Goal: Task Accomplishment & Management: Use online tool/utility

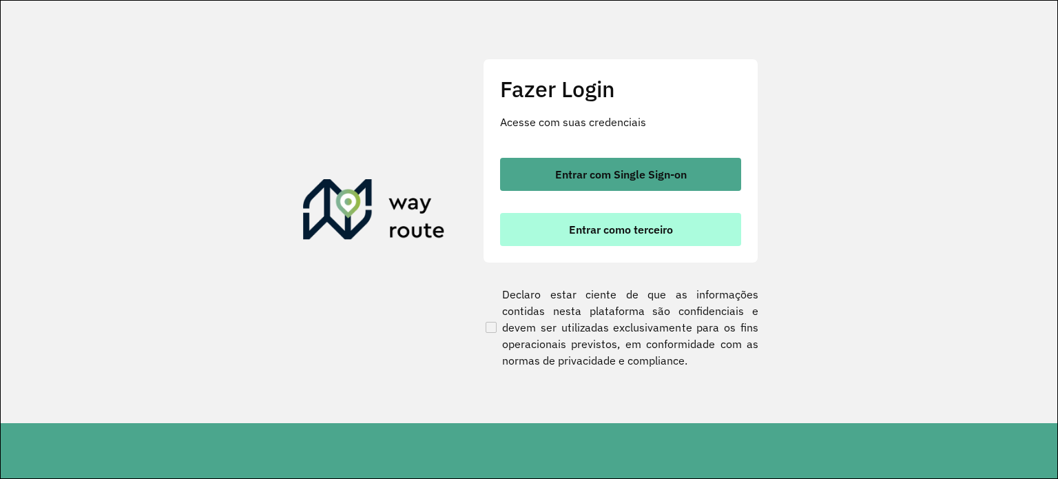
click at [615, 219] on button "Entrar como terceiro" at bounding box center [620, 229] width 241 height 33
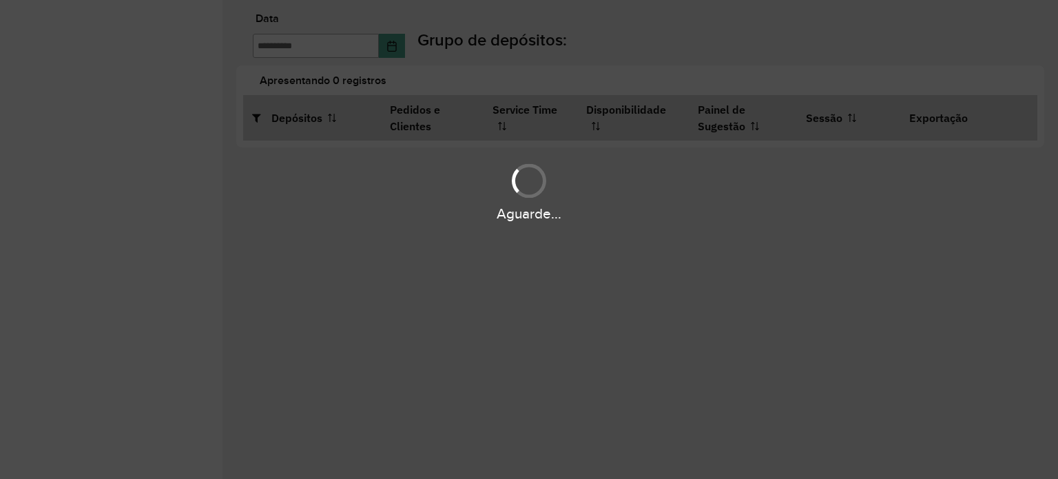
click at [436, 249] on div "Aguarde..." at bounding box center [529, 239] width 1058 height 479
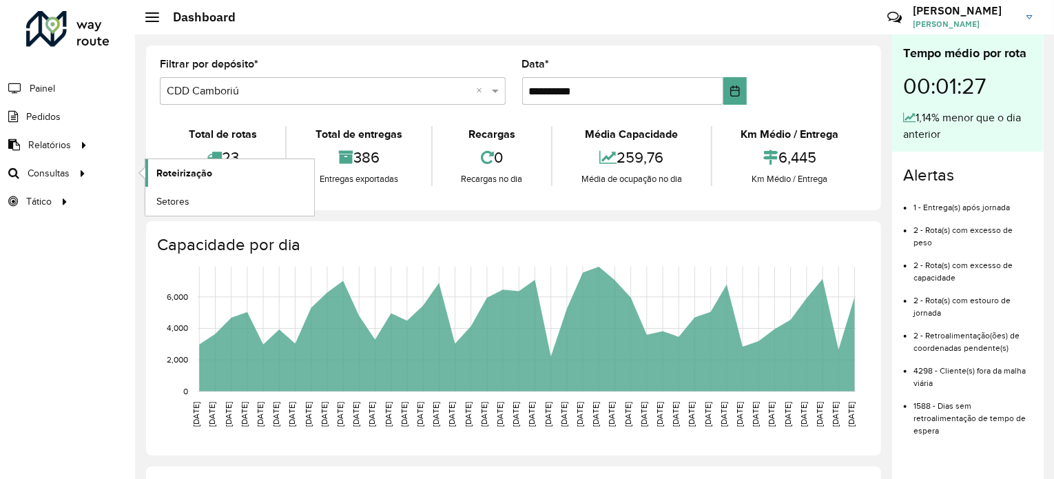
click at [188, 173] on span "Roteirização" at bounding box center [184, 173] width 56 height 14
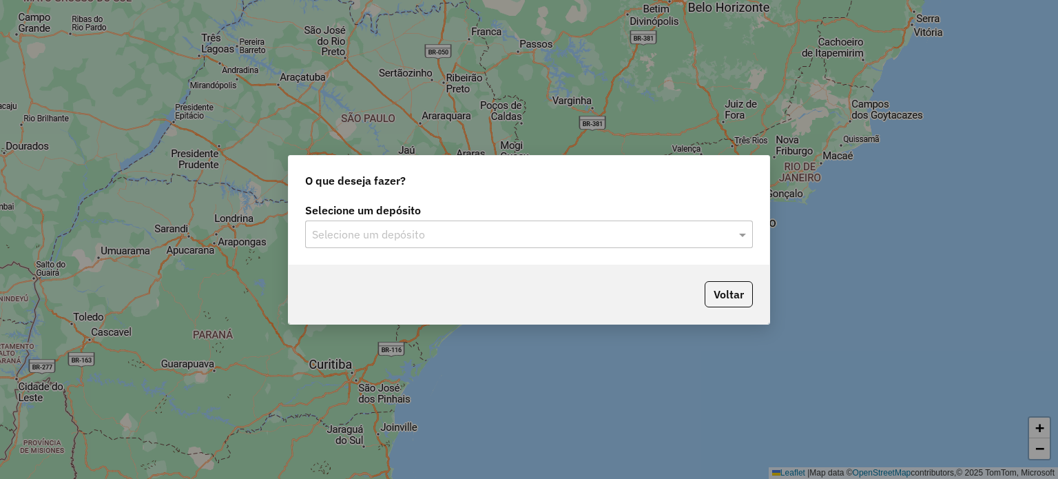
click at [532, 230] on input "text" at bounding box center [515, 235] width 406 height 17
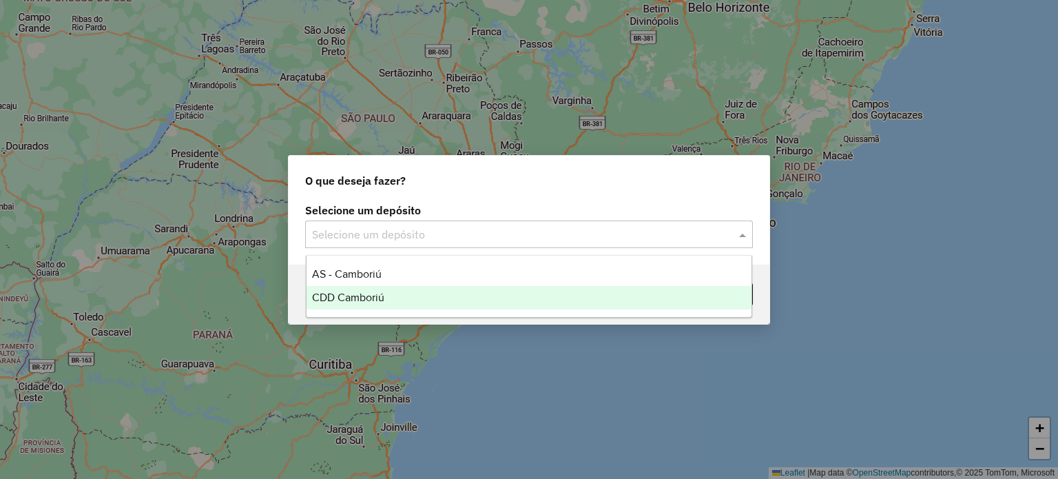
click at [364, 300] on span "CDD Camboriú" at bounding box center [348, 297] width 72 height 12
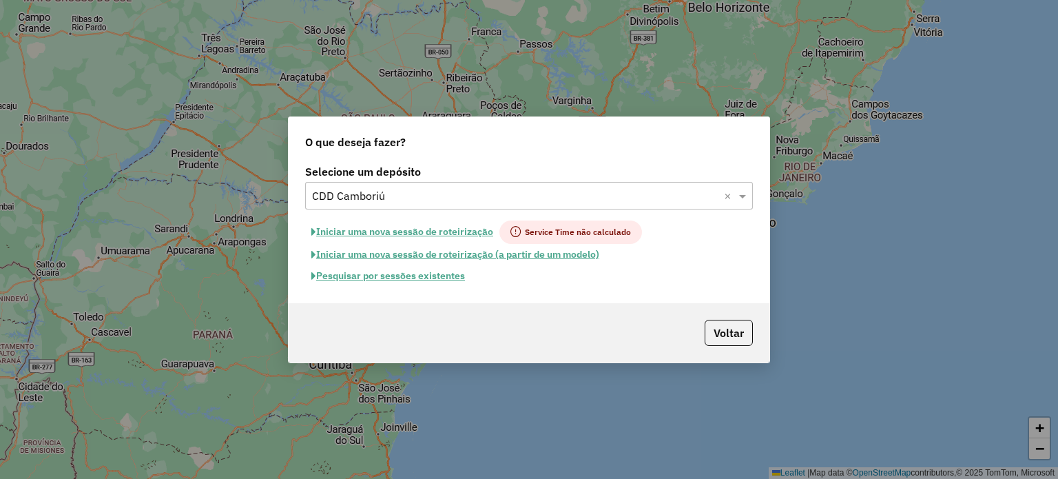
click at [396, 269] on button "Pesquisar por sessões existentes" at bounding box center [388, 275] width 166 height 21
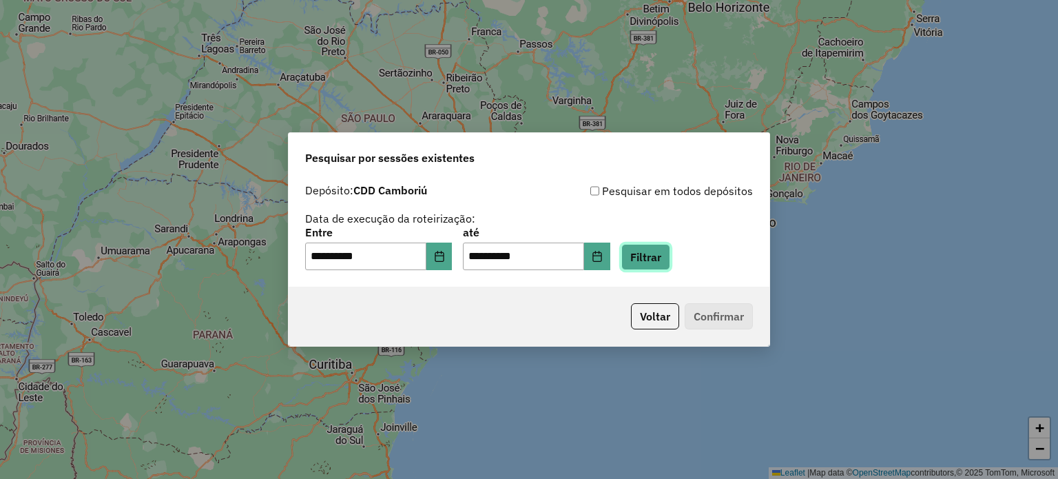
click at [649, 254] on button "Filtrar" at bounding box center [645, 257] width 49 height 26
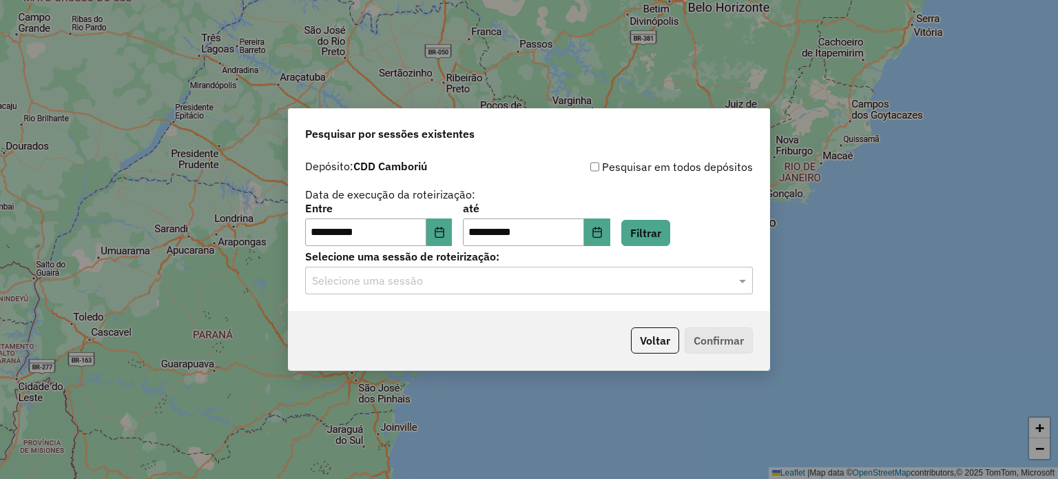
click at [340, 288] on input "text" at bounding box center [515, 281] width 406 height 17
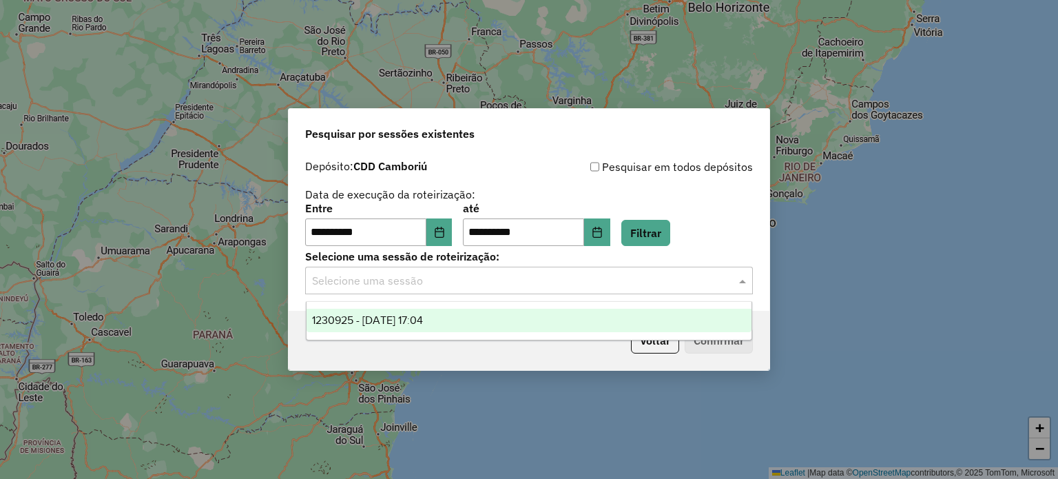
click at [359, 319] on span "1230925 - 18/08/2025 17:04" at bounding box center [367, 320] width 111 height 12
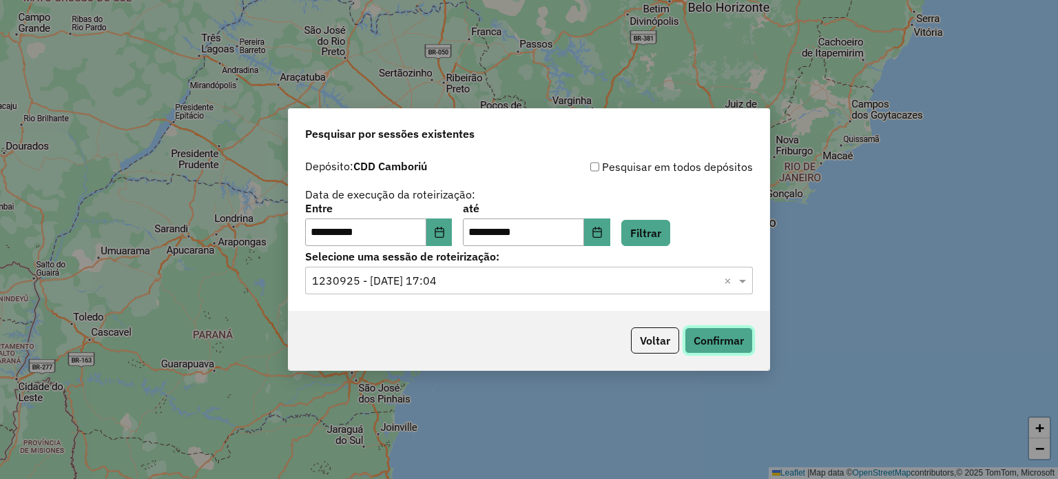
click at [725, 332] on button "Confirmar" at bounding box center [719, 340] width 68 height 26
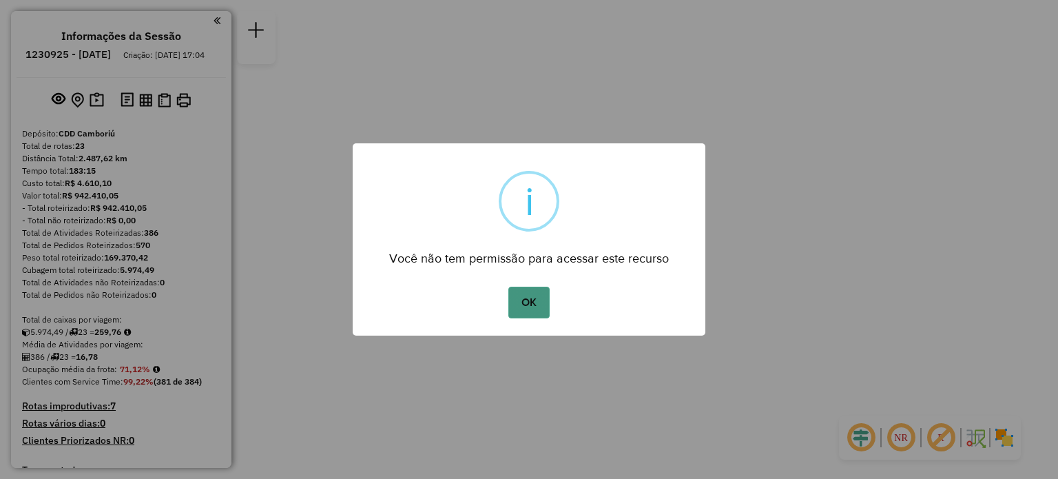
click at [519, 300] on button "OK" at bounding box center [528, 303] width 41 height 32
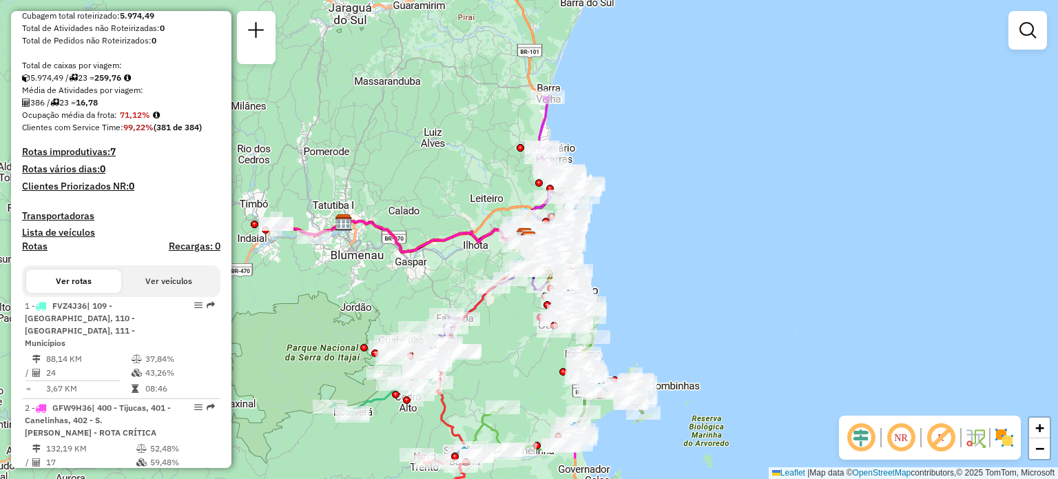
scroll to position [276, 0]
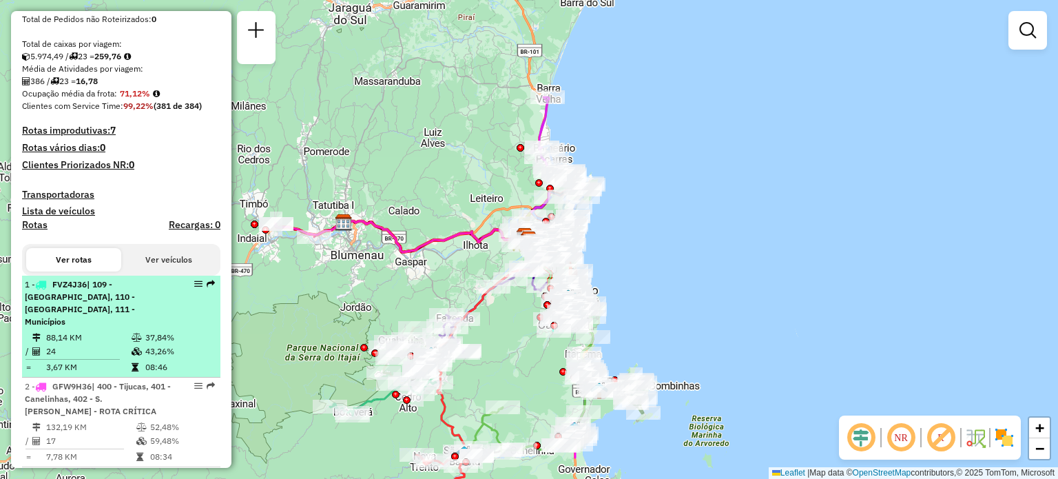
click at [114, 294] on span "| 109 - [GEOGRAPHIC_DATA], 110 - [GEOGRAPHIC_DATA], 111 - Municípios" at bounding box center [80, 303] width 110 height 48
select select "**********"
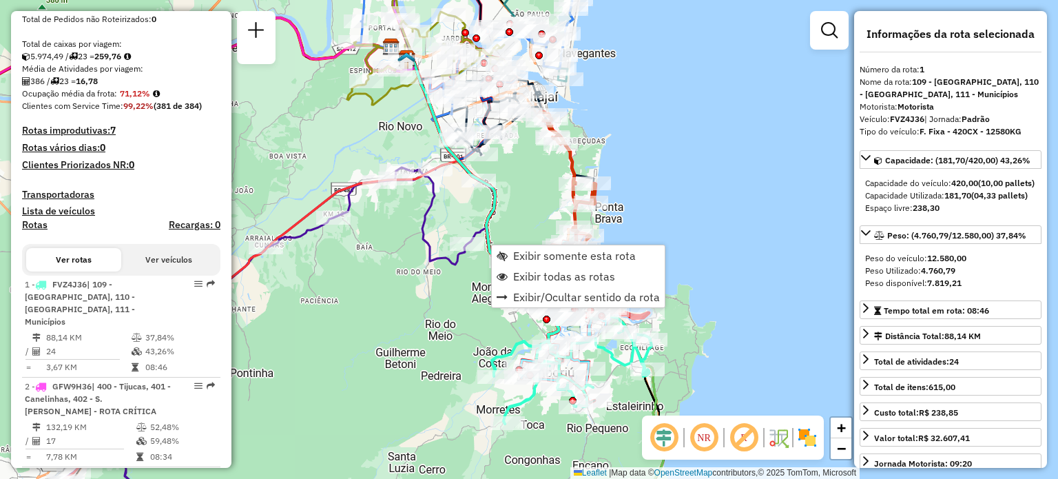
scroll to position [553, 0]
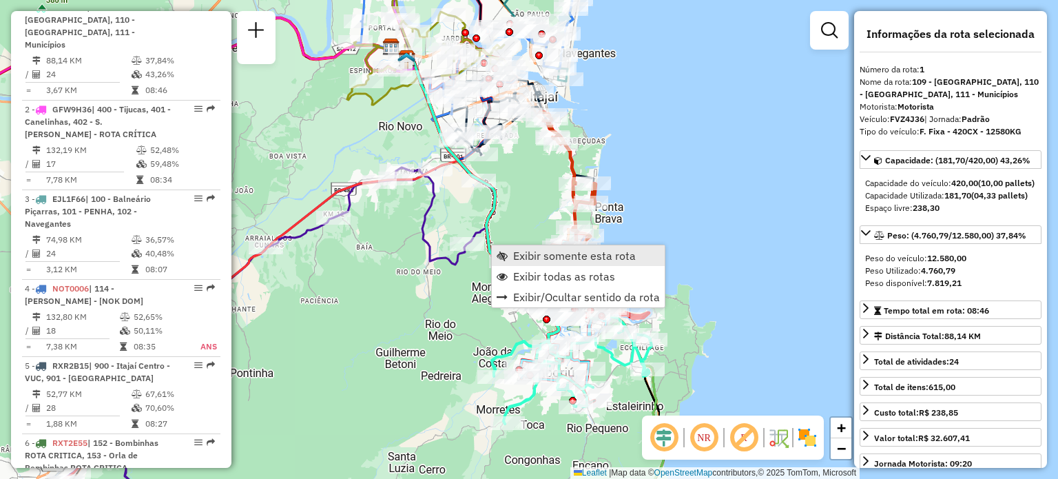
click at [506, 248] on link "Exibir somente esta rota" at bounding box center [578, 255] width 173 height 21
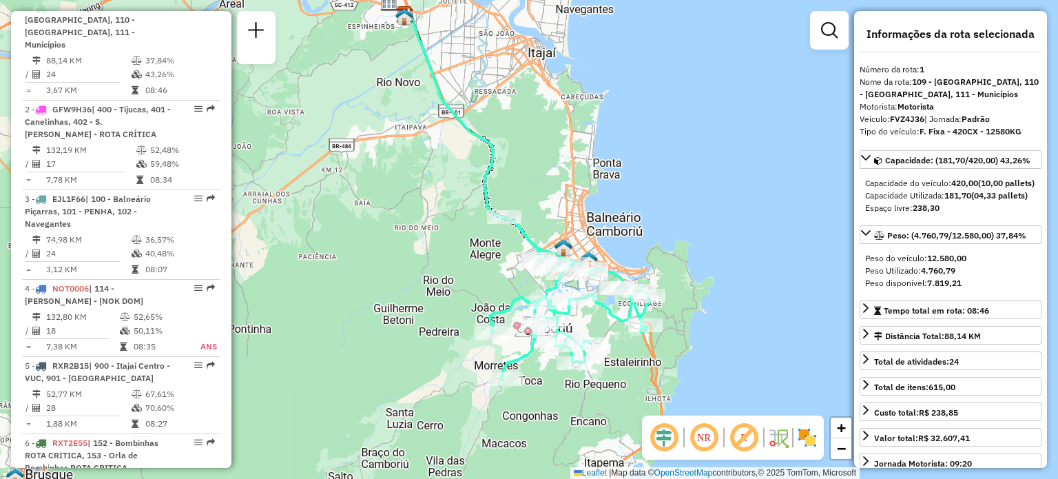
drag, startPoint x: 527, startPoint y: 200, endPoint x: 518, endPoint y: 163, distance: 37.6
click at [518, 163] on div "Janela de atendimento Grade de atendimento Capacidade Transportadoras Veículos …" at bounding box center [529, 239] width 1058 height 479
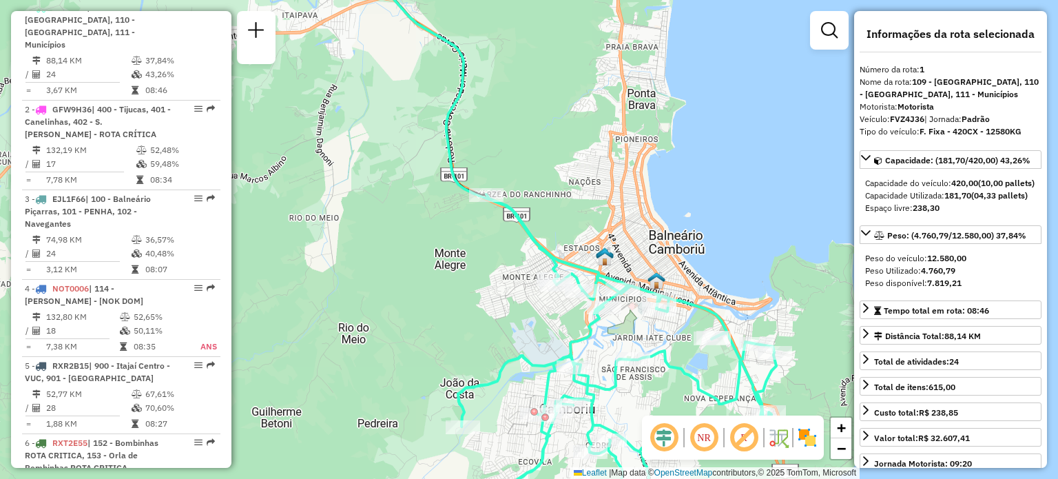
drag, startPoint x: 521, startPoint y: 190, endPoint x: 483, endPoint y: 68, distance: 127.7
click at [483, 68] on div "Janela de atendimento Grade de atendimento Capacidade Transportadoras Veículos …" at bounding box center [529, 239] width 1058 height 479
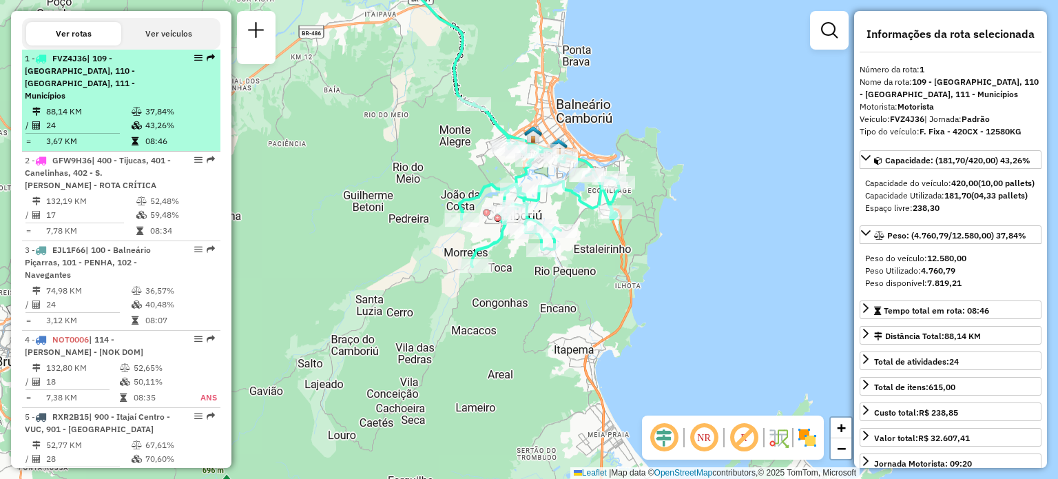
scroll to position [484, 0]
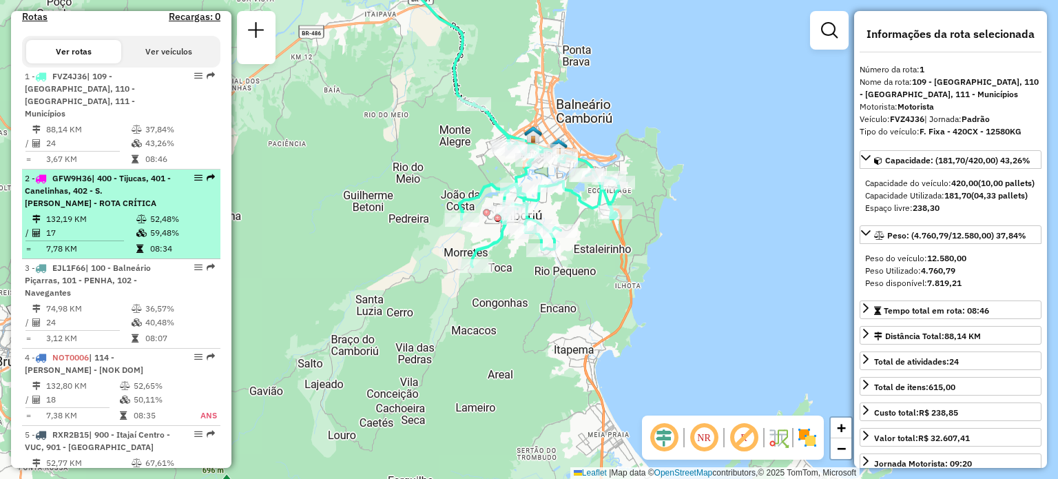
click at [83, 183] on div "2 - GFW9H36 | 400 - Tijucas, 401 - Canelinhas, 402 - S. [PERSON_NAME] - ROTA CR…" at bounding box center [98, 190] width 146 height 37
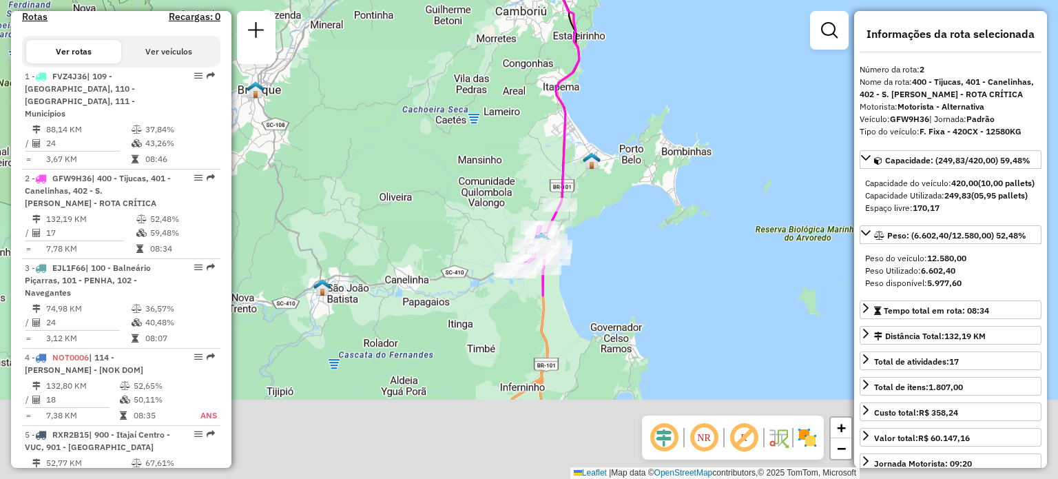
drag, startPoint x: 504, startPoint y: 258, endPoint x: 491, endPoint y: 94, distance: 163.9
click at [491, 94] on div "Janela de atendimento Grade de atendimento Capacidade Transportadoras Veículos …" at bounding box center [529, 239] width 1058 height 479
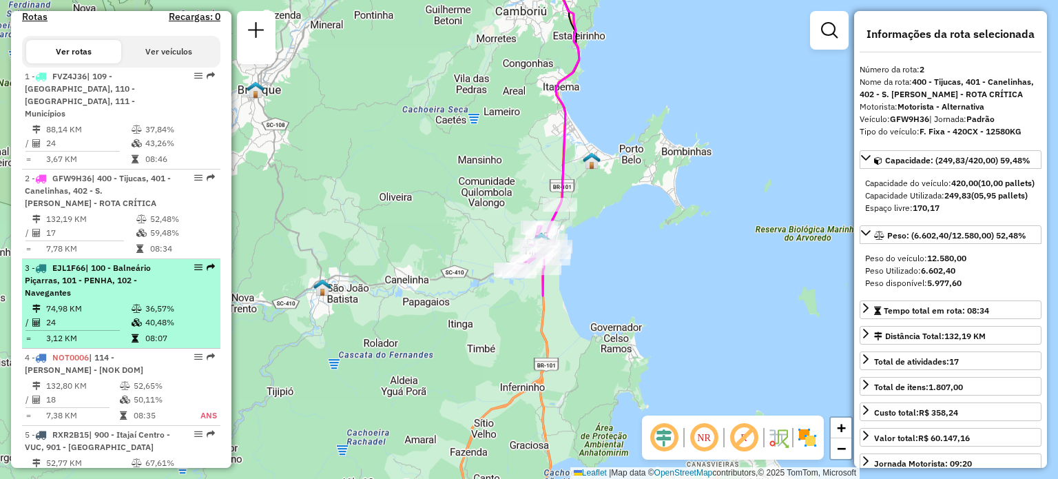
click at [96, 277] on span "| 100 - Balneário Piçarras, 101 - PENHA, 102 - Navegantes" at bounding box center [88, 279] width 126 height 35
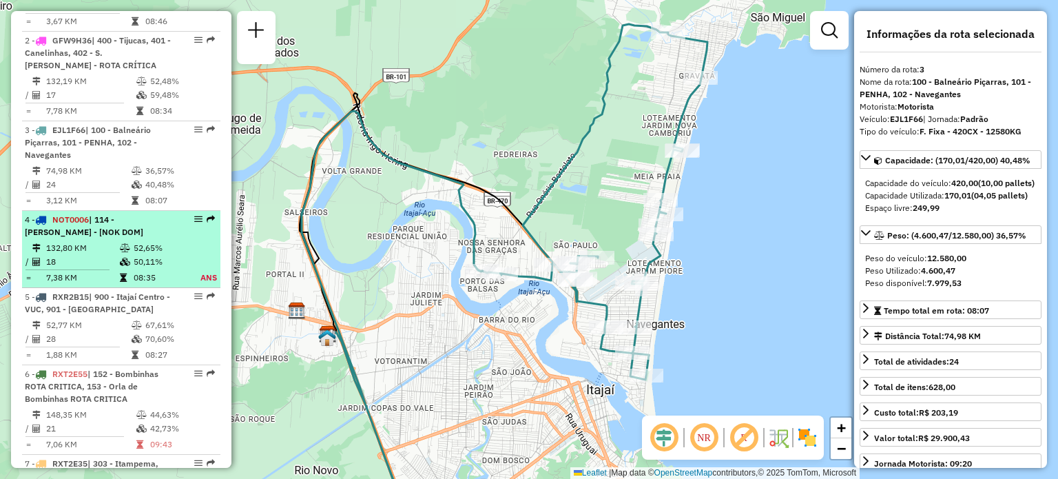
click at [110, 228] on div "4 - NOT0006 | 114 - Beto Carrero - [NOK DOM]" at bounding box center [98, 226] width 146 height 25
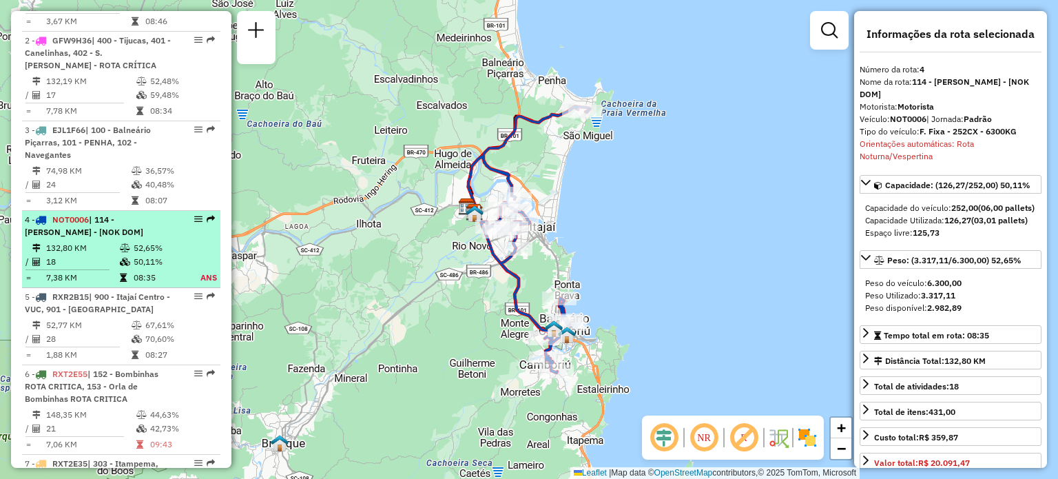
scroll to position [690, 0]
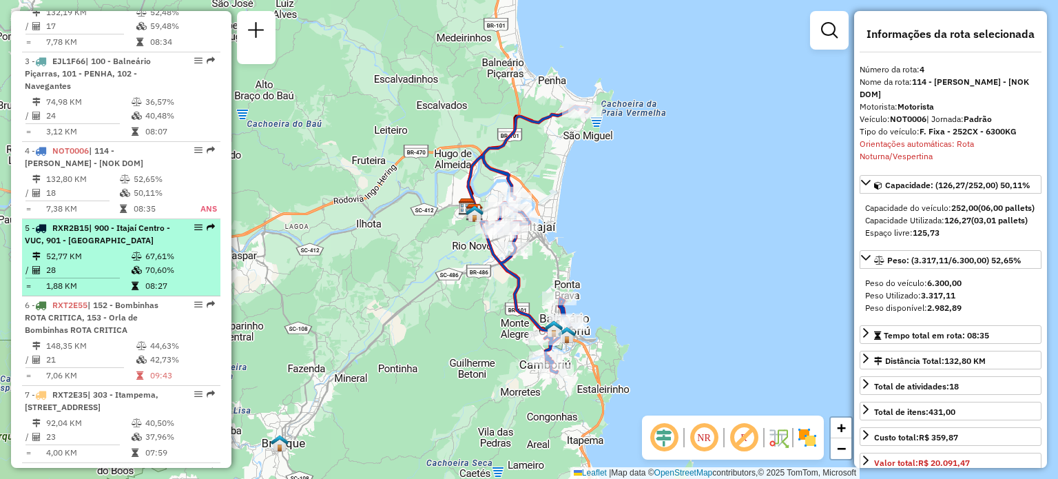
click at [101, 239] on span "| 900 - Itajaí Centro - VUC, 901 - [GEOGRAPHIC_DATA]" at bounding box center [97, 234] width 145 height 23
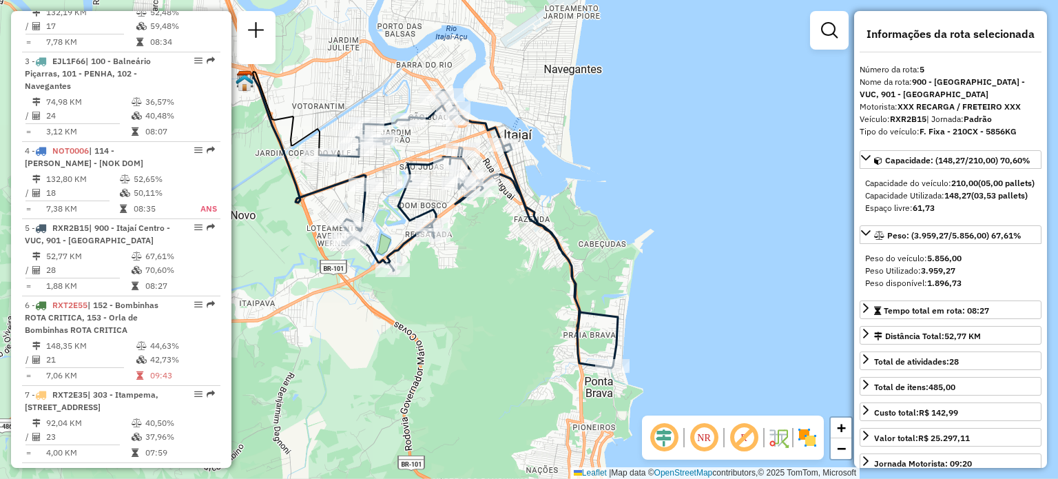
drag, startPoint x: 567, startPoint y: 327, endPoint x: 471, endPoint y: 307, distance: 98.5
click at [471, 307] on div "Janela de atendimento Grade de atendimento Capacidade Transportadoras Veículos …" at bounding box center [529, 239] width 1058 height 479
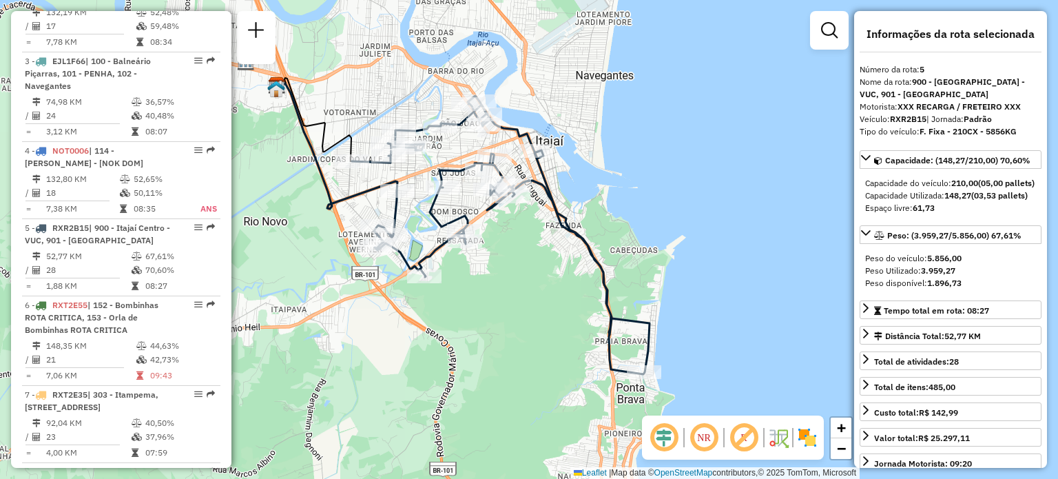
drag, startPoint x: 495, startPoint y: 282, endPoint x: 510, endPoint y: 287, distance: 15.2
click at [510, 287] on div "Janela de atendimento Grade de atendimento Capacidade Transportadoras Veículos …" at bounding box center [529, 239] width 1058 height 479
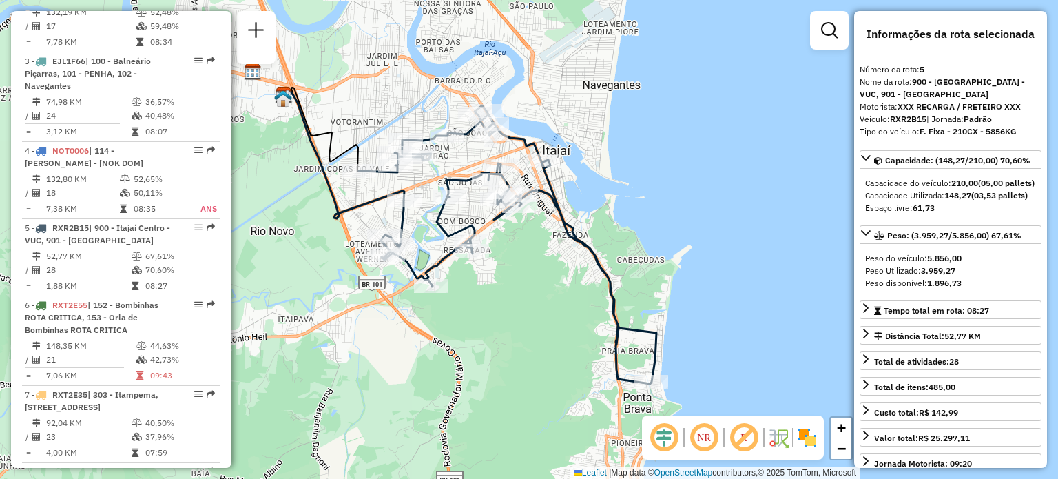
click at [515, 337] on div "Janela de atendimento Grade de atendimento Capacidade Transportadoras Veículos …" at bounding box center [529, 239] width 1058 height 479
click at [807, 431] on img at bounding box center [807, 437] width 22 height 22
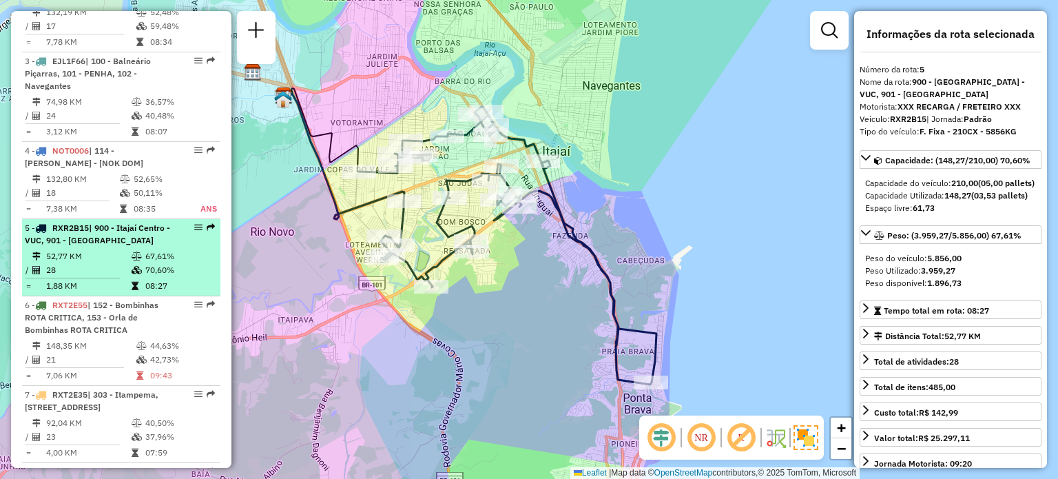
scroll to position [759, 0]
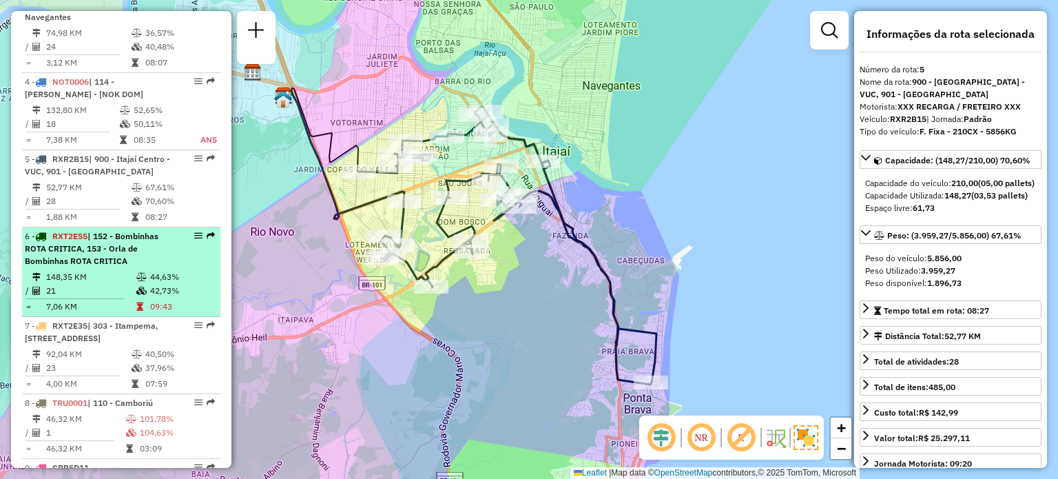
click at [110, 242] on span "| 152 - Bombinhas ROTA CRITICA, 153 - Orla de Bombinhas ROTA CRITICA" at bounding box center [92, 248] width 134 height 35
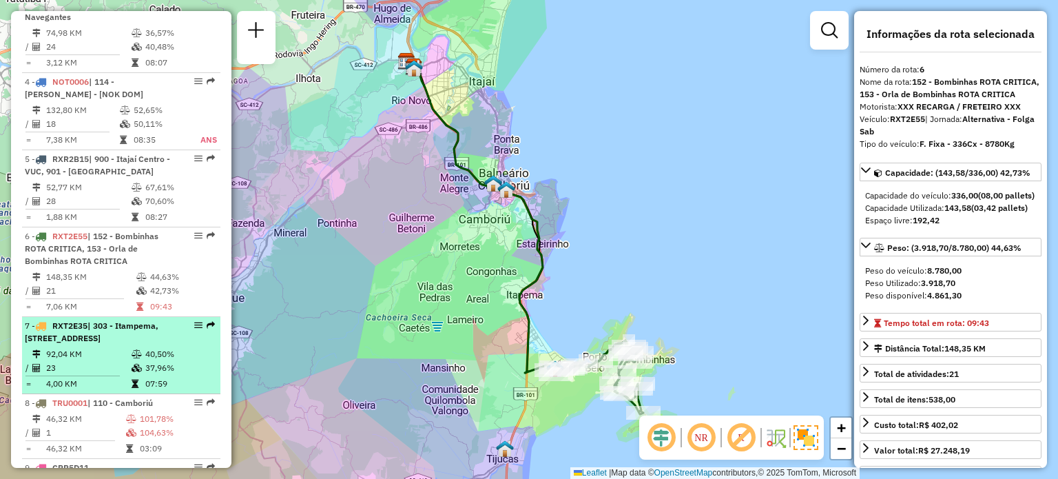
click at [81, 341] on span "| 303 - Itampema, [STREET_ADDRESS]" at bounding box center [92, 331] width 134 height 23
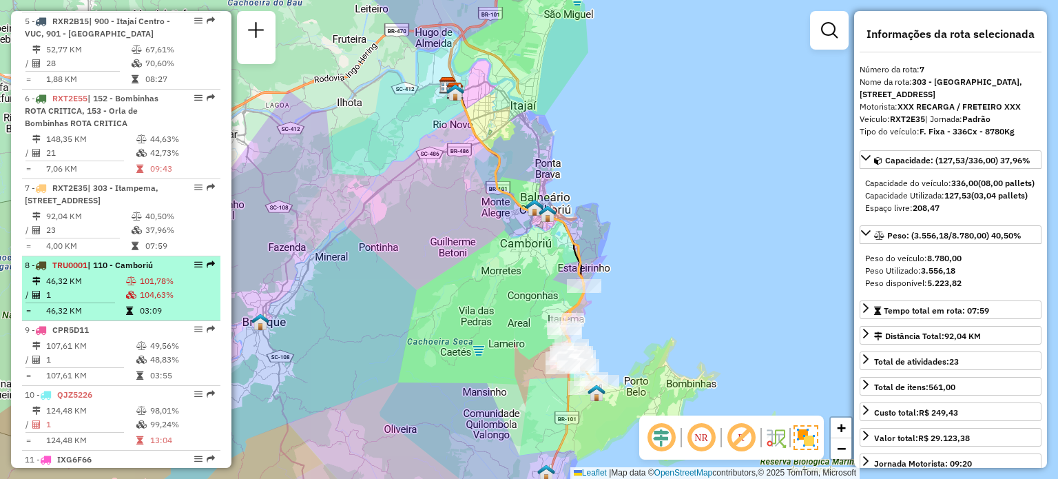
click at [107, 274] on td "46,32 KM" at bounding box center [85, 281] width 80 height 14
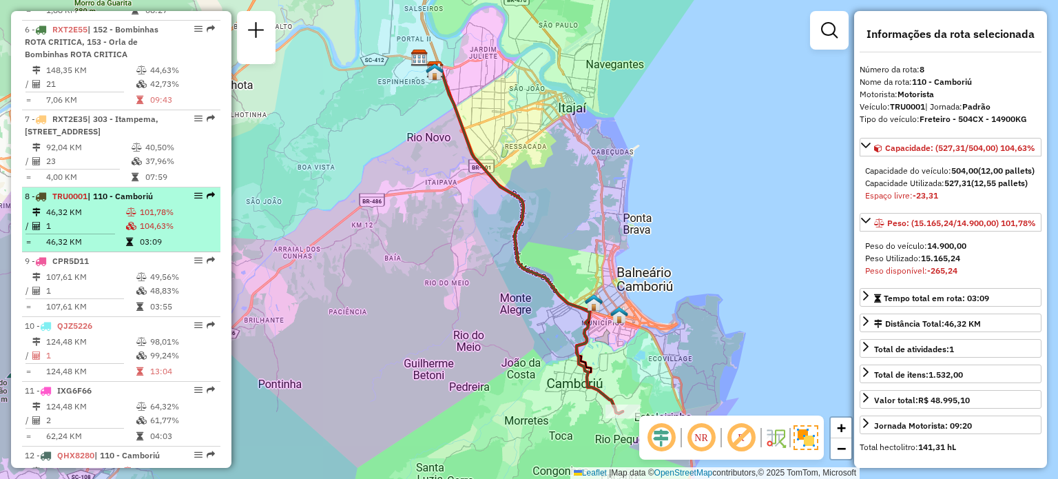
click at [113, 258] on div "9 - CPR5D11" at bounding box center [98, 261] width 146 height 12
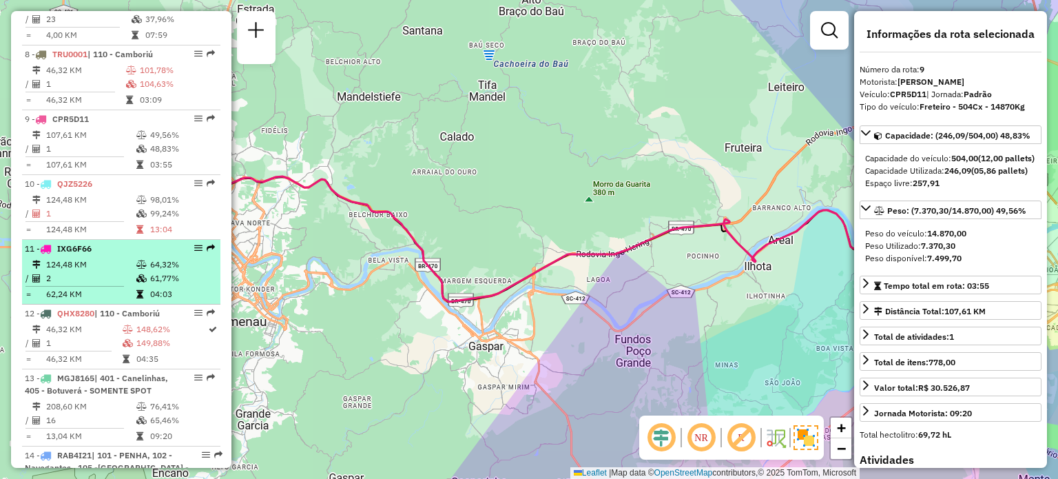
scroll to position [1173, 0]
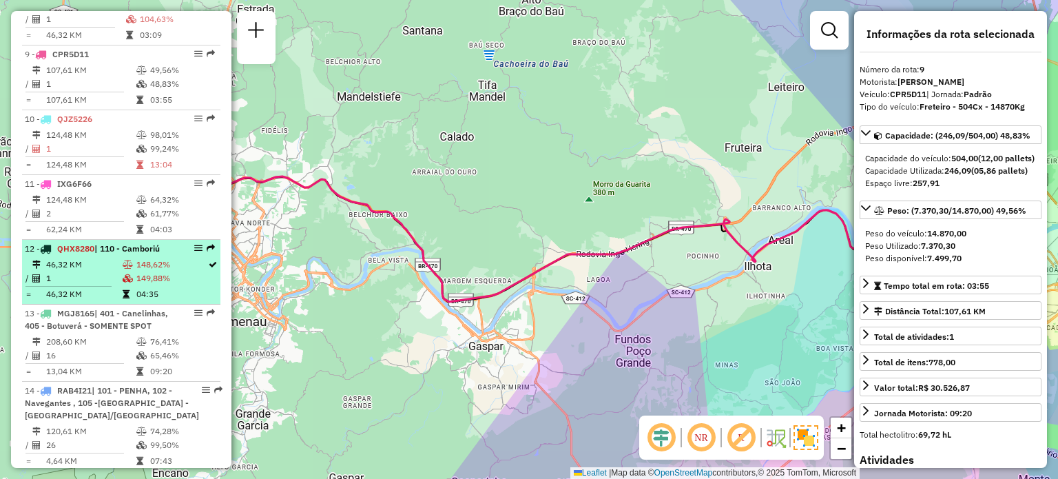
click at [116, 267] on td "46,32 KM" at bounding box center [83, 265] width 76 height 14
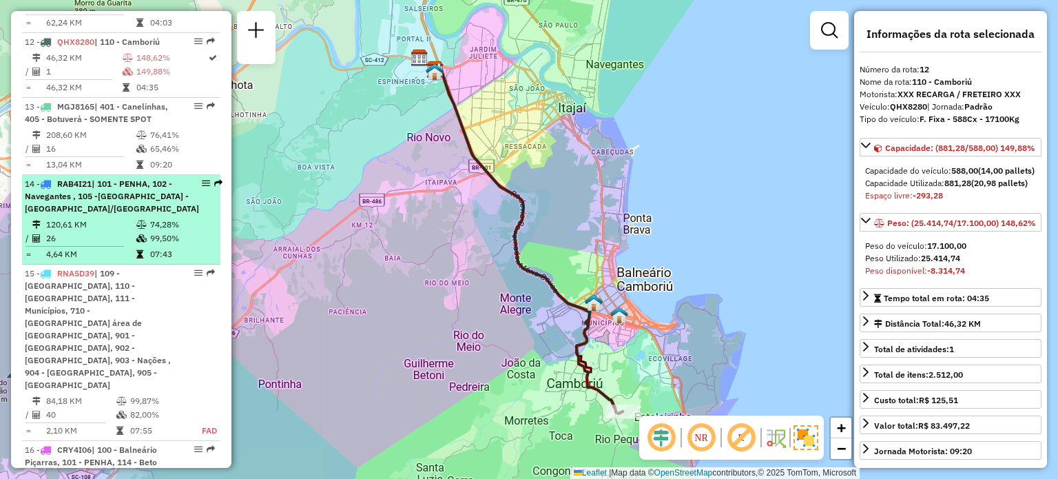
click at [110, 202] on span "| 101 - PENHA, 102 - Navegantes , 105 -[GEOGRAPHIC_DATA] - [GEOGRAPHIC_DATA]/[G…" at bounding box center [112, 195] width 174 height 35
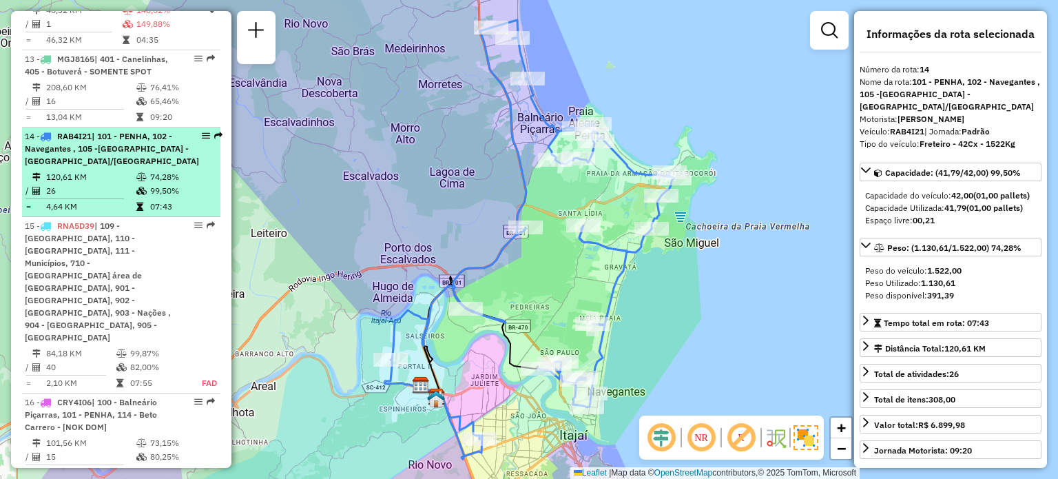
scroll to position [1448, 0]
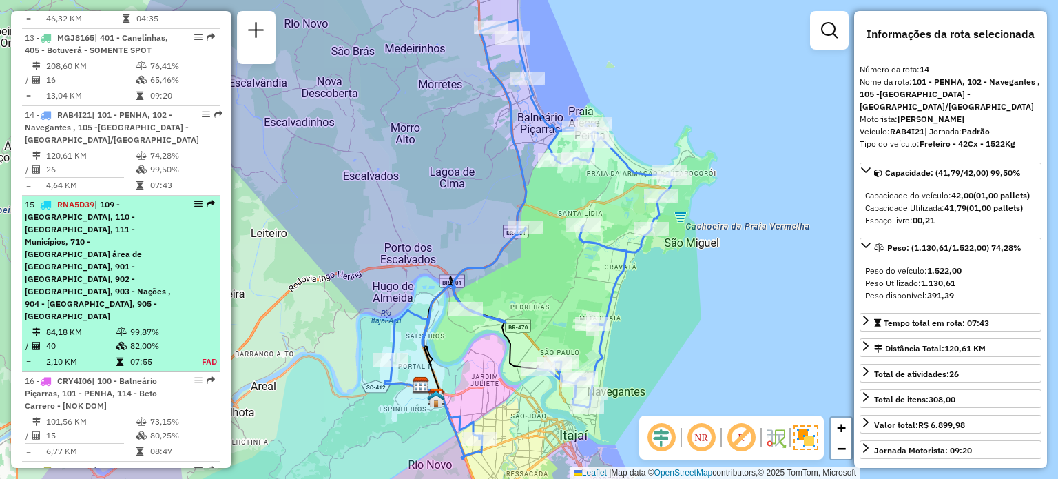
click at [105, 242] on span "| 109 - [GEOGRAPHIC_DATA], 110 - [GEOGRAPHIC_DATA], 111 - Municípios, 710 - [GE…" at bounding box center [98, 260] width 146 height 122
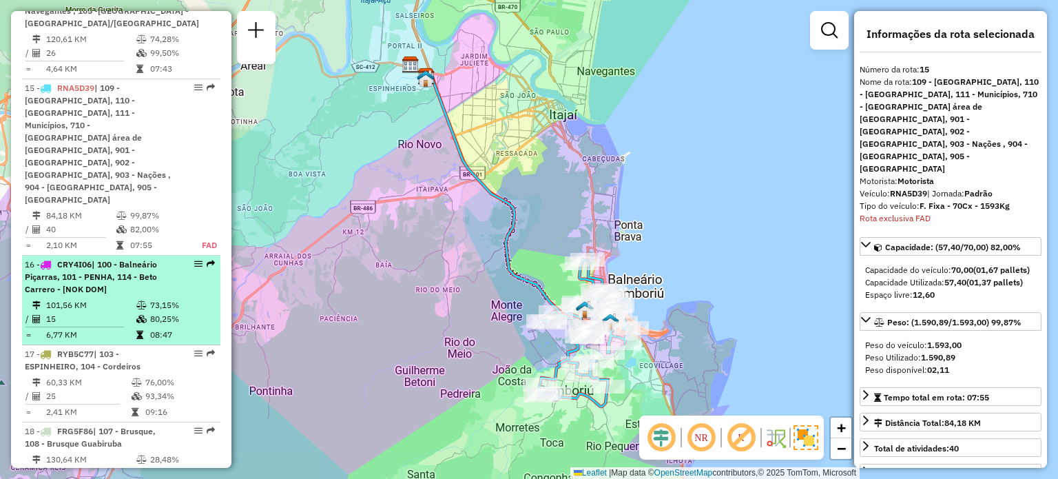
scroll to position [1586, 0]
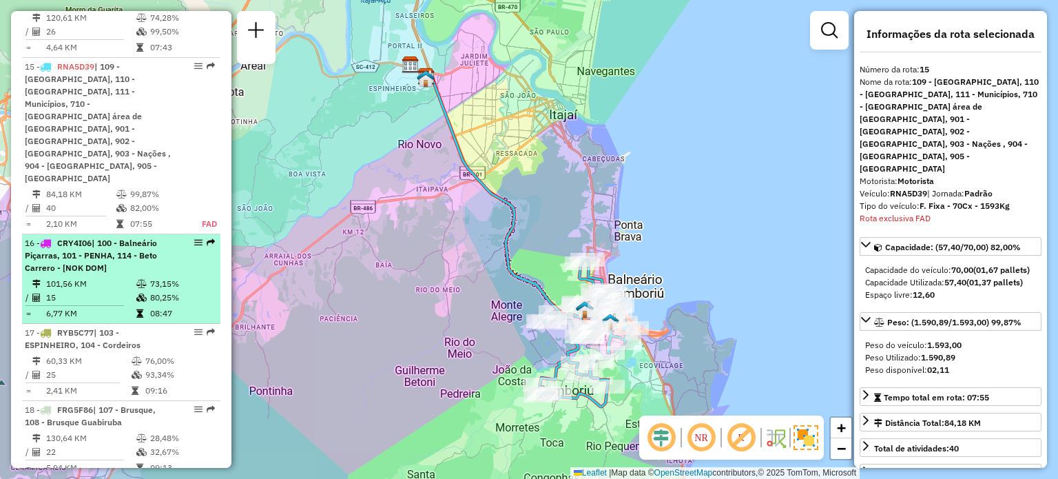
click at [127, 237] on div "16 - CRY4I06 | 100 - Balneário Piçarras, 101 - PENHA, 114 - Beto Carrero - [NOK…" at bounding box center [98, 255] width 146 height 37
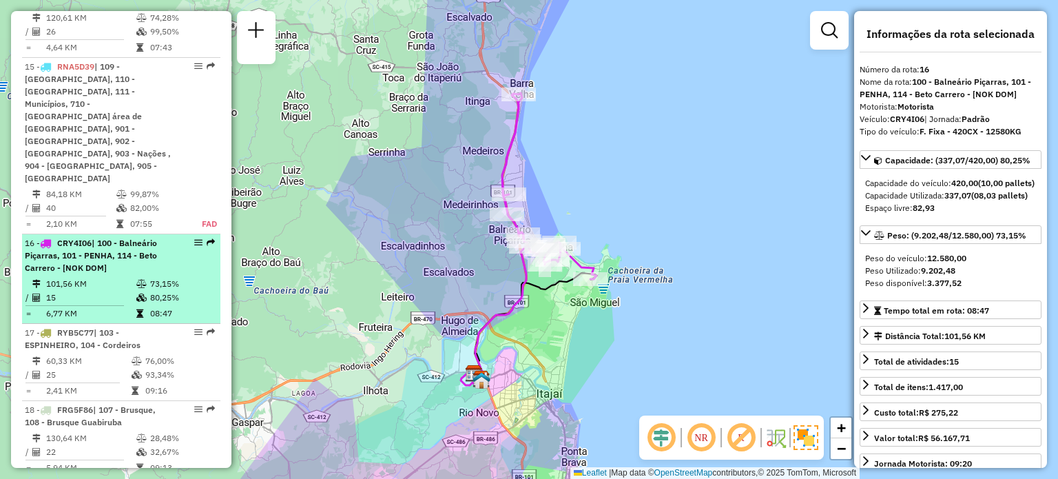
scroll to position [1655, 0]
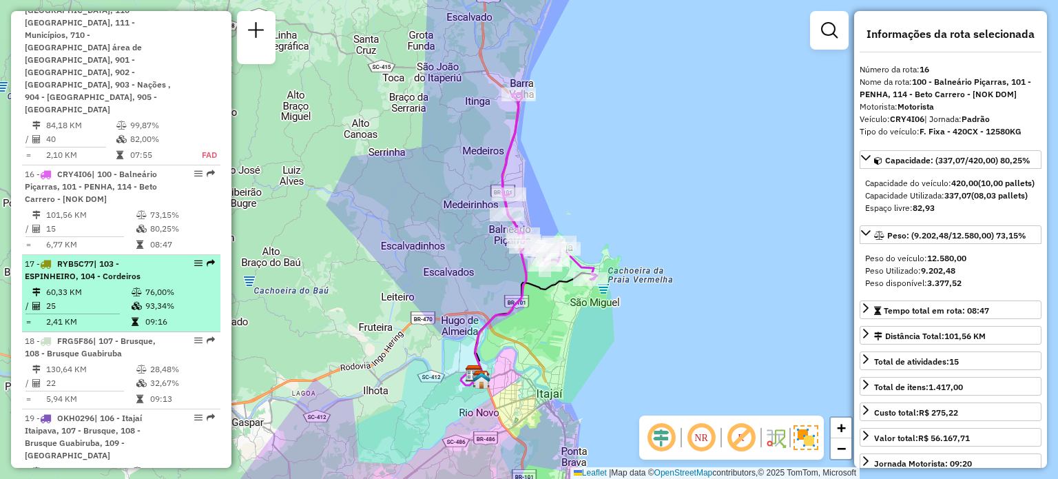
click at [96, 256] on li "17 - RYB5C77 | 103 - ESPINHEIRO, 104 - Cordeiros 60,33 KM 76,00% / 25 93,34% = …" at bounding box center [121, 293] width 198 height 77
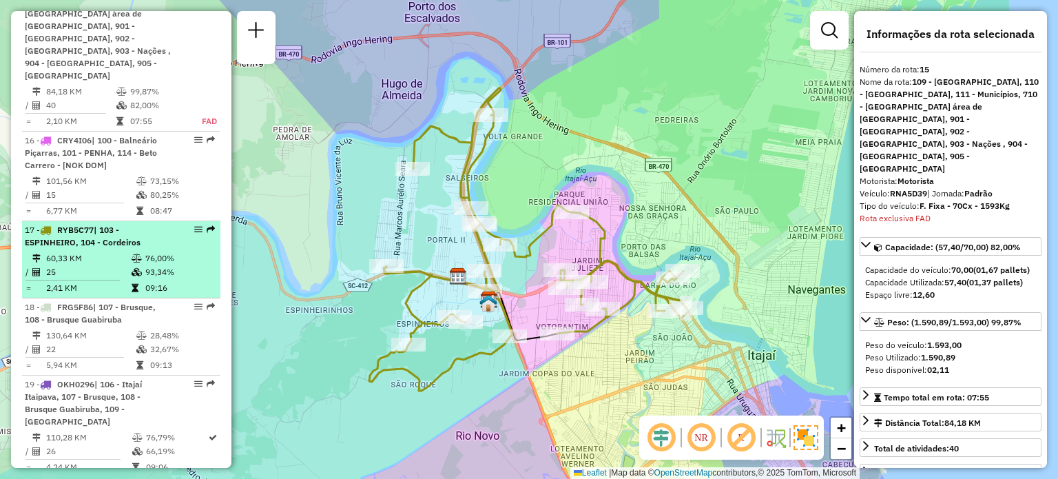
scroll to position [1711, 0]
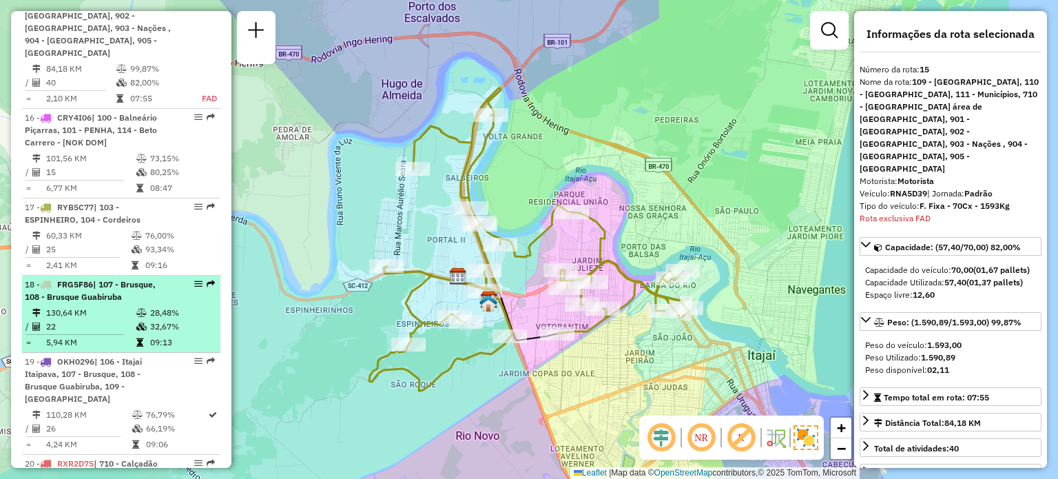
click at [111, 279] on span "| 107 - Brusque, 108 - Brusque Guabiruba" at bounding box center [90, 290] width 131 height 23
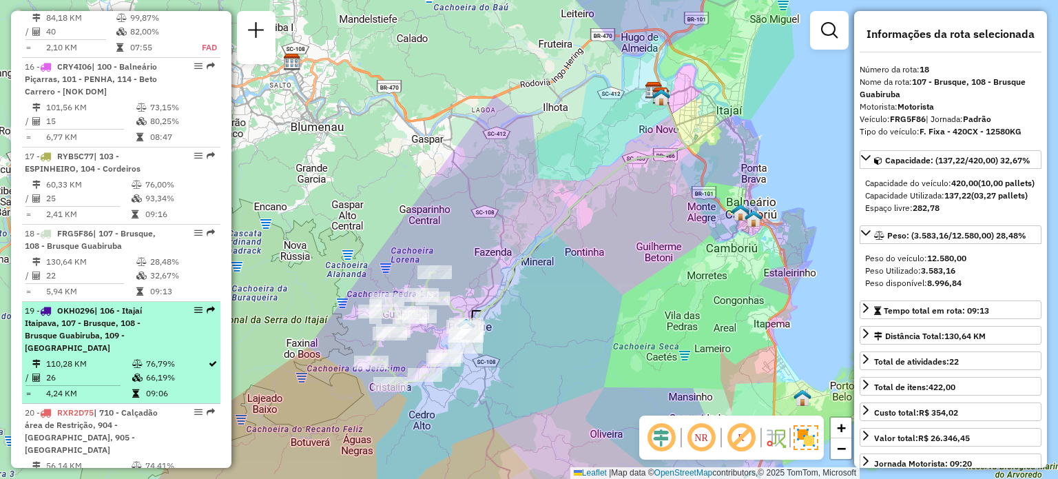
scroll to position [1780, 0]
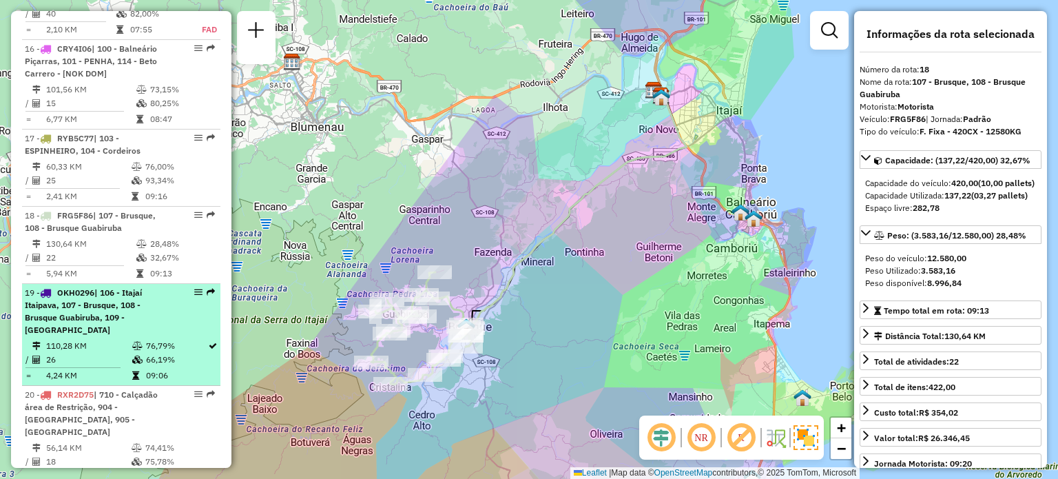
click at [128, 287] on span "| 106 - Itajaí Itaipava, 107 - Brusque, 108 - Brusque Guabiruba, 109 - [GEOGRAP…" at bounding box center [83, 311] width 117 height 48
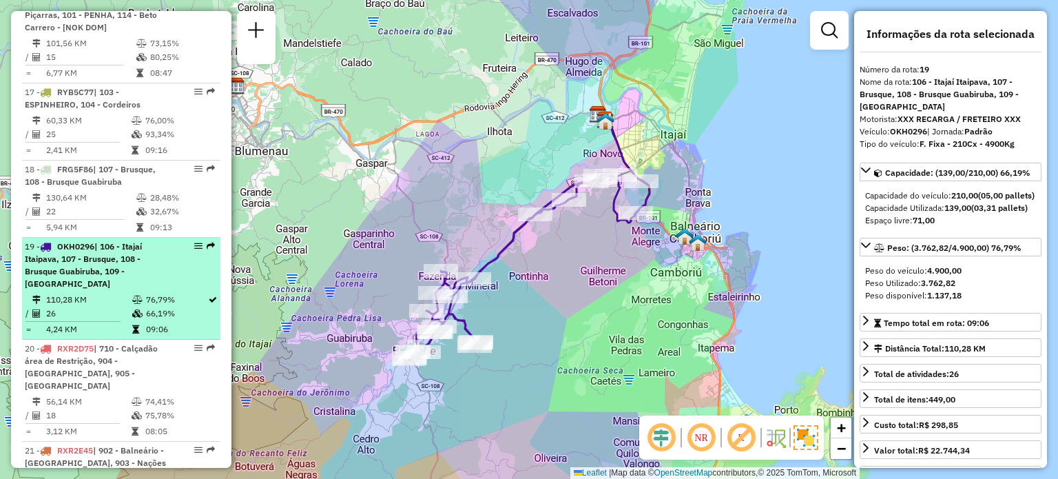
scroll to position [1849, 0]
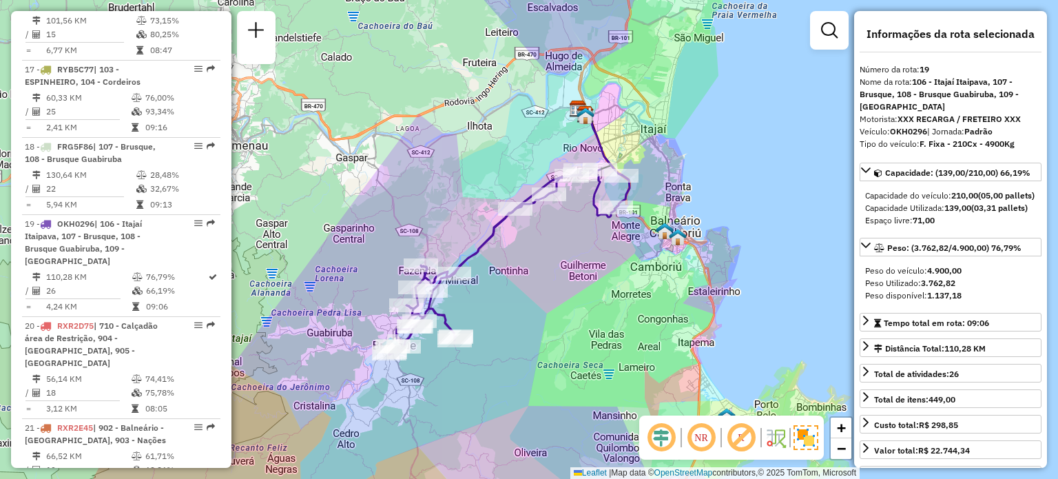
drag, startPoint x: 555, startPoint y: 267, endPoint x: 553, endPoint y: 276, distance: 9.9
click at [553, 276] on div "Janela de atendimento Grade de atendimento Capacidade Transportadoras Veículos …" at bounding box center [529, 239] width 1058 height 479
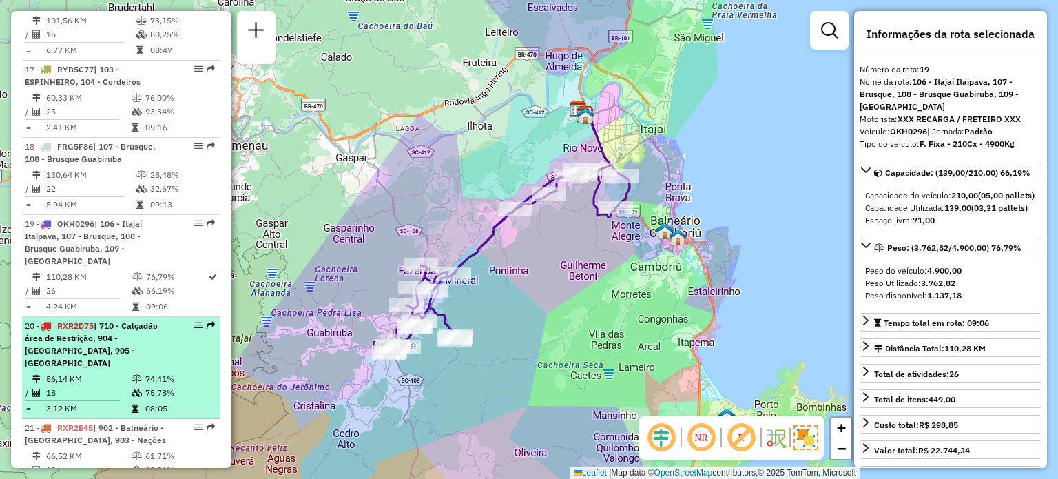
click at [111, 320] on span "| 710 - Calçadão área de Restrição, 904 - [GEOGRAPHIC_DATA], 905 - [GEOGRAPHIC_…" at bounding box center [91, 344] width 133 height 48
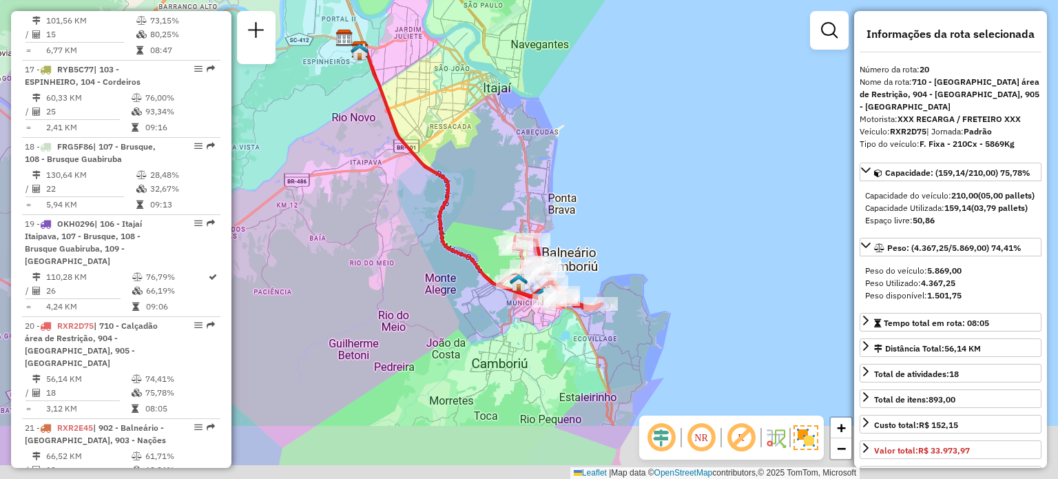
drag, startPoint x: 561, startPoint y: 254, endPoint x: 492, endPoint y: 195, distance: 90.4
click at [482, 170] on div "Janela de atendimento Grade de atendimento Capacidade Transportadoras Veículos …" at bounding box center [529, 239] width 1058 height 479
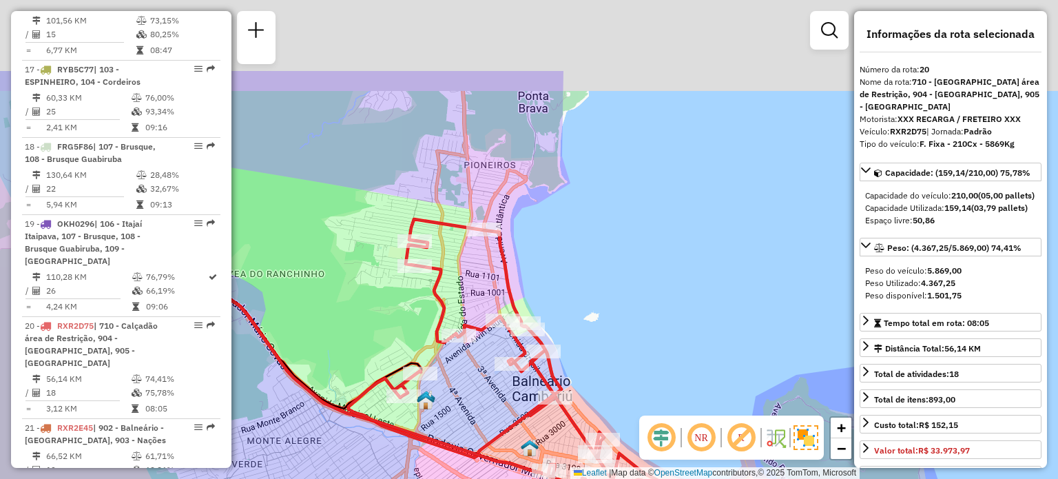
drag, startPoint x: 535, startPoint y: 116, endPoint x: 540, endPoint y: 235, distance: 119.3
click at [540, 235] on div "Janela de atendimento Grade de atendimento Capacidade Transportadoras Veículos …" at bounding box center [529, 239] width 1058 height 479
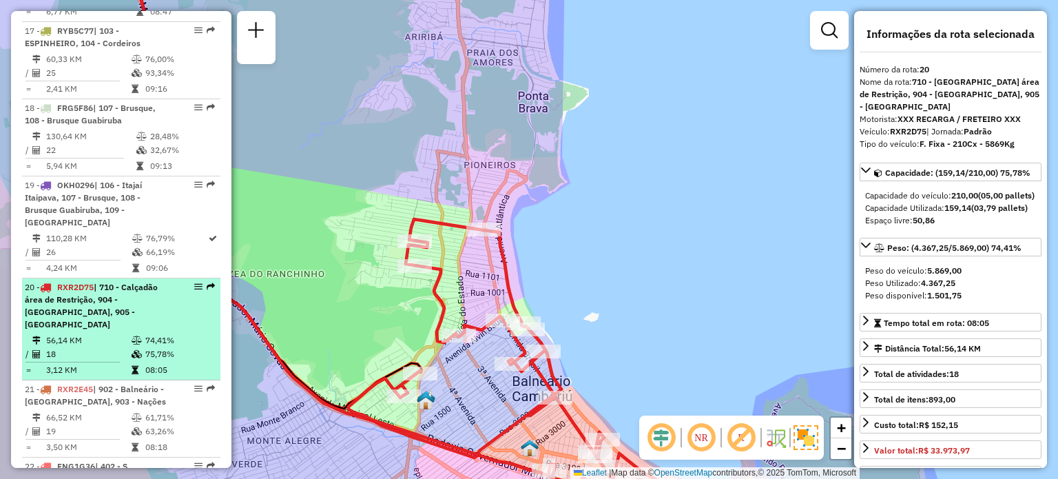
scroll to position [1918, 0]
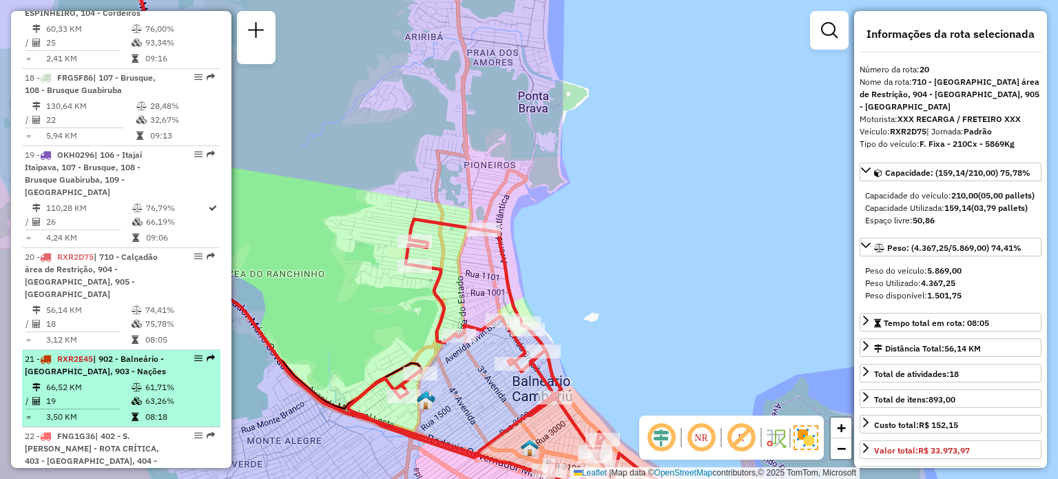
click at [80, 353] on span "RXR2E45" at bounding box center [75, 358] width 36 height 10
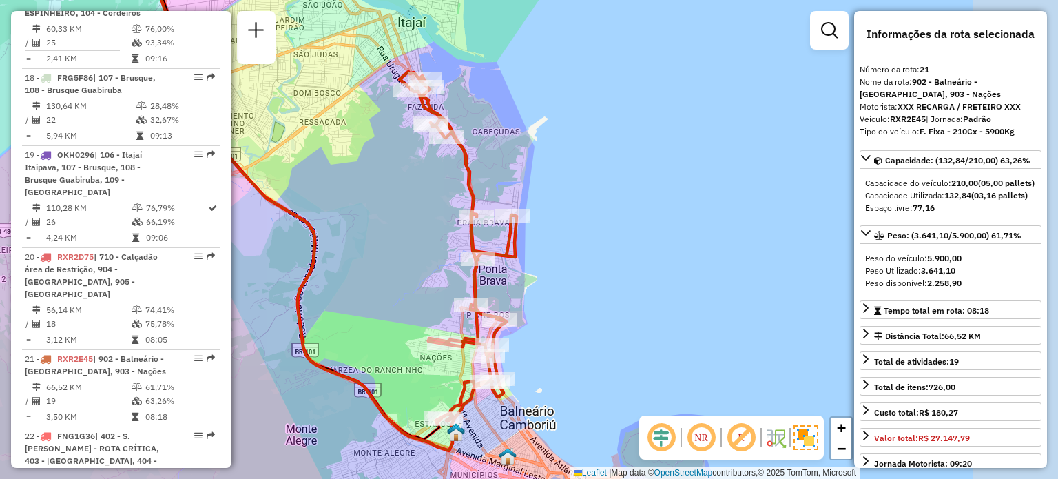
drag, startPoint x: 744, startPoint y: 203, endPoint x: 615, endPoint y: 178, distance: 131.2
click at [615, 178] on div "Janela de atendimento Grade de atendimento Capacidade Transportadoras Veículos …" at bounding box center [529, 239] width 1058 height 479
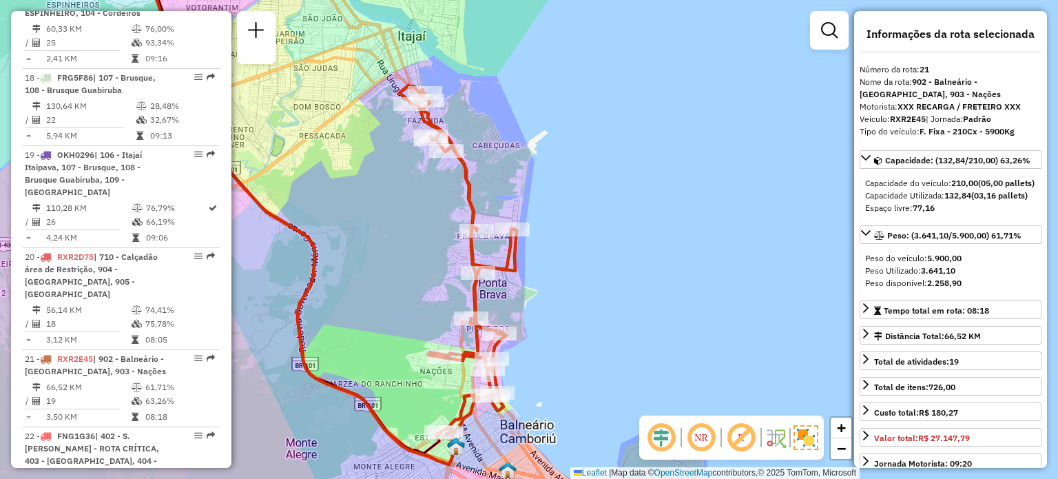
drag, startPoint x: 598, startPoint y: 181, endPoint x: 598, endPoint y: 195, distance: 13.8
click at [598, 195] on div "Janela de atendimento Grade de atendimento Capacidade Transportadoras Veículos …" at bounding box center [529, 239] width 1058 height 479
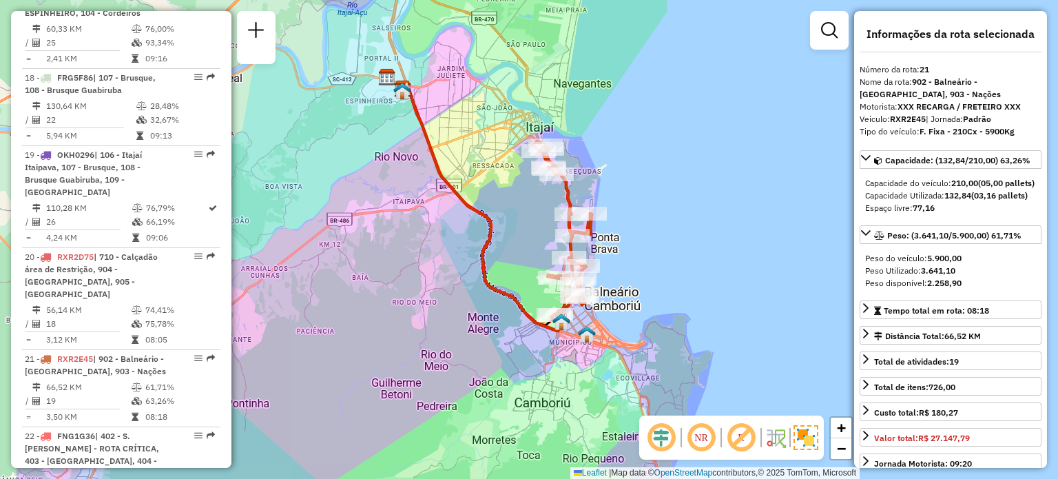
drag, startPoint x: 498, startPoint y: 132, endPoint x: 609, endPoint y: 167, distance: 116.3
click at [609, 167] on div "Janela de atendimento Grade de atendimento Capacidade Transportadoras Veículos …" at bounding box center [529, 239] width 1058 height 479
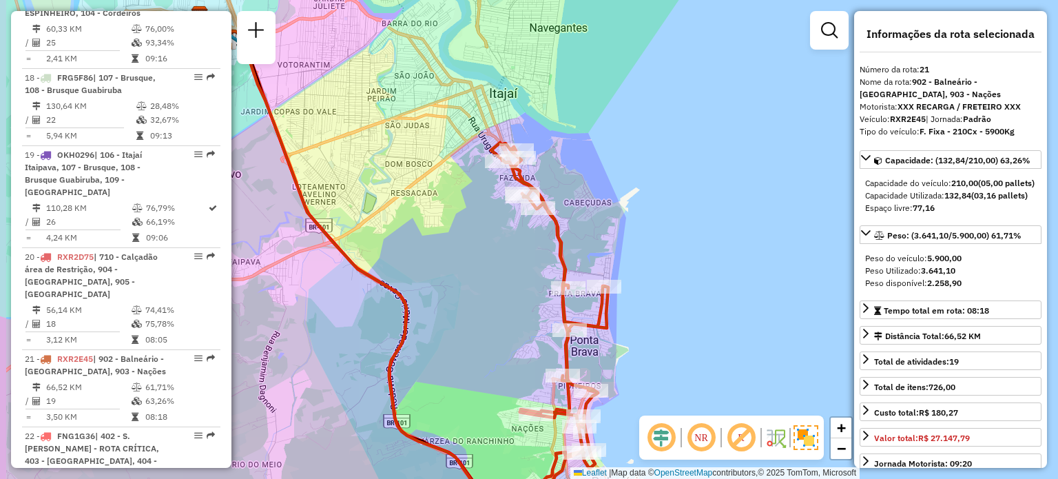
drag, startPoint x: 624, startPoint y: 182, endPoint x: 661, endPoint y: 209, distance: 45.3
click at [661, 209] on div "Janela de atendimento Grade de atendimento Capacidade Transportadoras Veículos …" at bounding box center [529, 239] width 1058 height 479
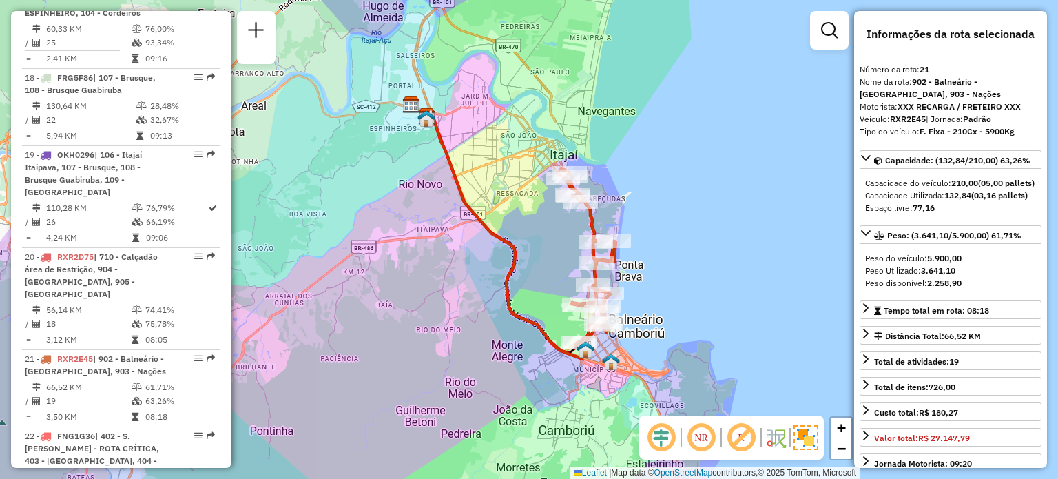
drag, startPoint x: 666, startPoint y: 192, endPoint x: 646, endPoint y: 189, distance: 21.0
click at [646, 189] on div "Janela de atendimento Grade de atendimento Capacidade Transportadoras Veículos …" at bounding box center [529, 239] width 1058 height 479
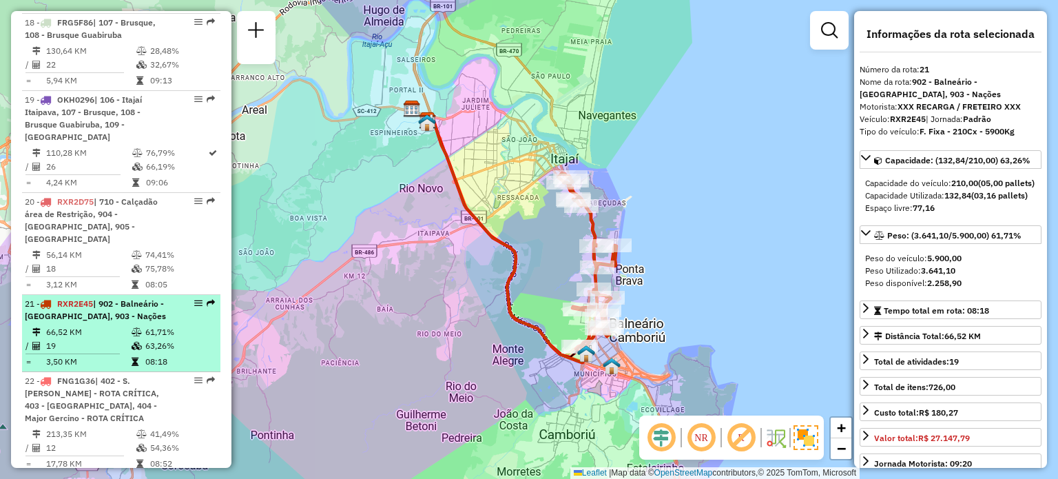
scroll to position [1987, 0]
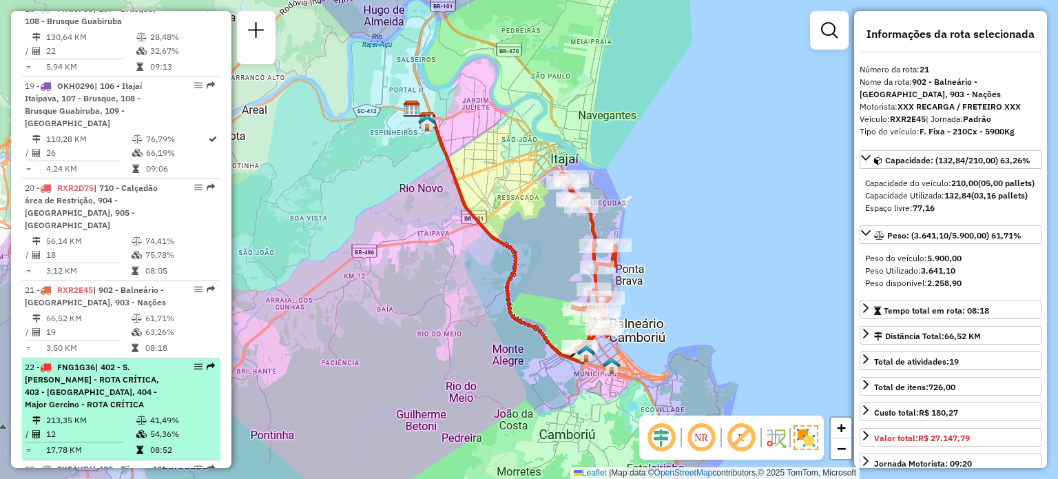
click at [105, 362] on span "| 402 - S. [PERSON_NAME] - ROTA CRÍTICA, 403 - [GEOGRAPHIC_DATA], 404 - Major G…" at bounding box center [92, 386] width 134 height 48
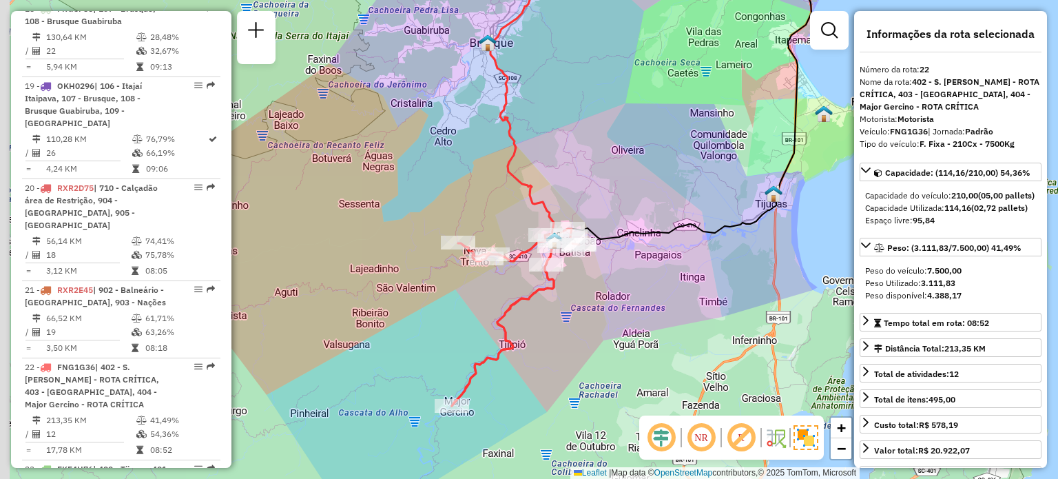
drag, startPoint x: 556, startPoint y: 355, endPoint x: 579, endPoint y: 353, distance: 22.8
click at [579, 353] on div "Janela de atendimento Grade de atendimento Capacidade Transportadoras Veículos …" at bounding box center [529, 239] width 1058 height 479
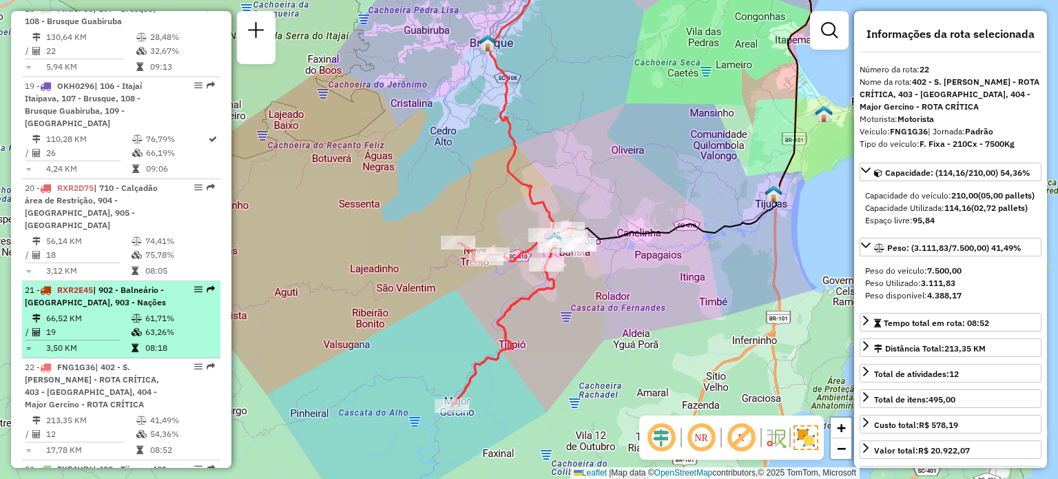
scroll to position [2051, 0]
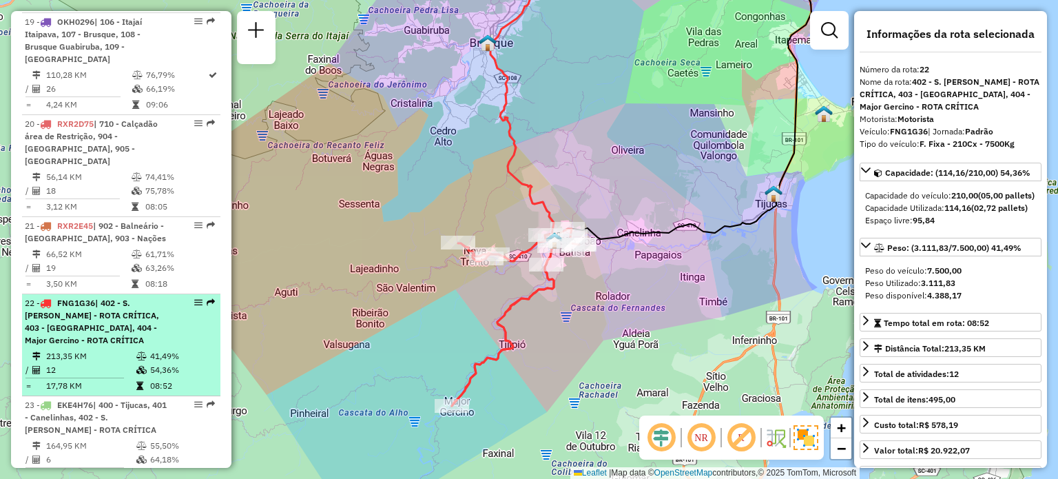
click at [95, 379] on td "17,78 KM" at bounding box center [90, 386] width 90 height 14
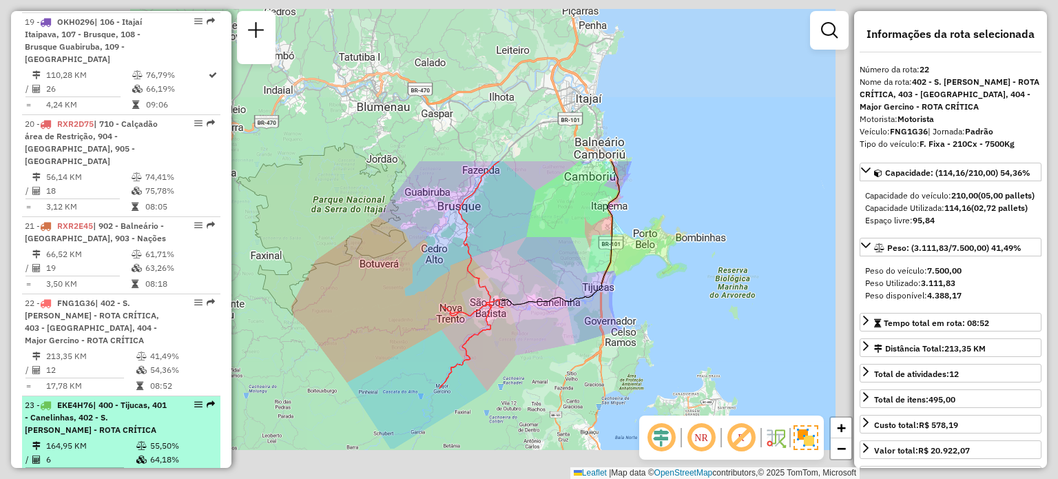
click at [91, 400] on span "EKE4H76" at bounding box center [75, 405] width 36 height 10
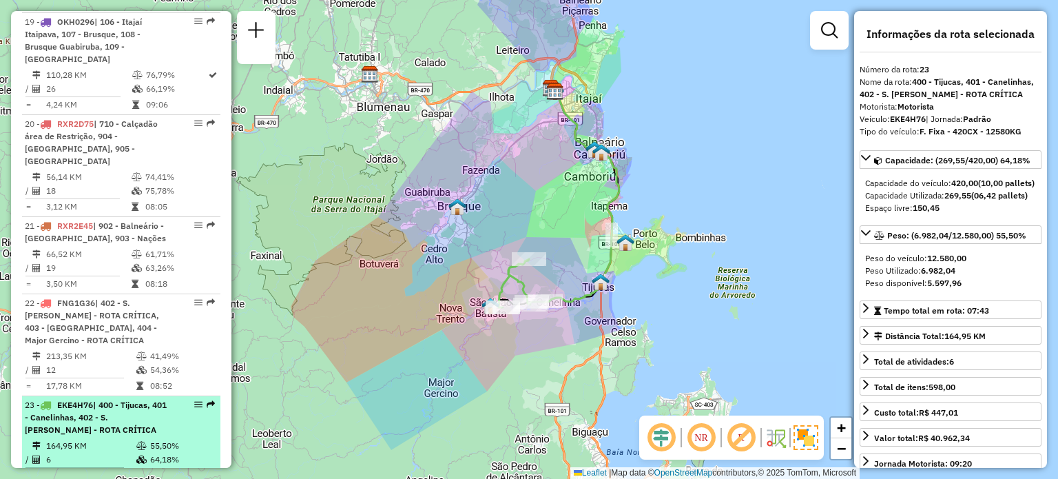
click at [105, 400] on span "| 400 - Tijucas, 401 - Canelinhas, 402 - S. [PERSON_NAME] - ROTA CRÍTICA" at bounding box center [96, 417] width 142 height 35
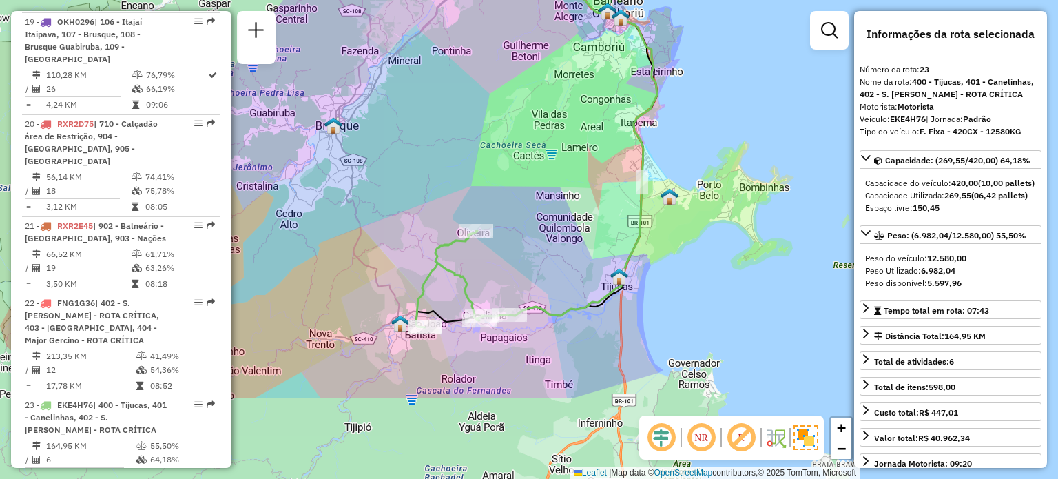
drag, startPoint x: 546, startPoint y: 324, endPoint x: 553, endPoint y: 192, distance: 132.5
click at [553, 196] on div "Janela de atendimento Grade de atendimento Capacidade Transportadoras Veículos …" at bounding box center [529, 239] width 1058 height 479
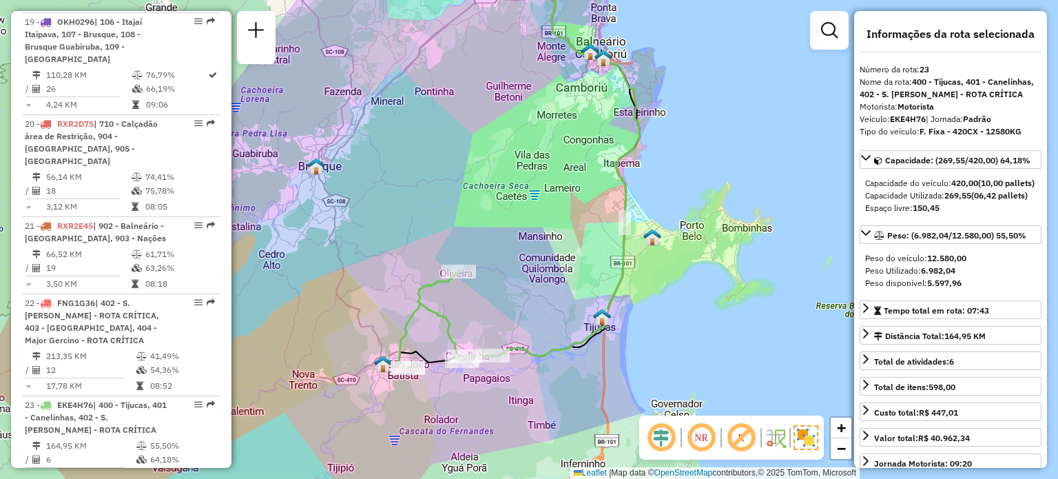
drag, startPoint x: 548, startPoint y: 132, endPoint x: 507, endPoint y: 187, distance: 67.9
click at [508, 186] on div "Janela de atendimento Grade de atendimento Capacidade Transportadoras Veículos …" at bounding box center [529, 239] width 1058 height 479
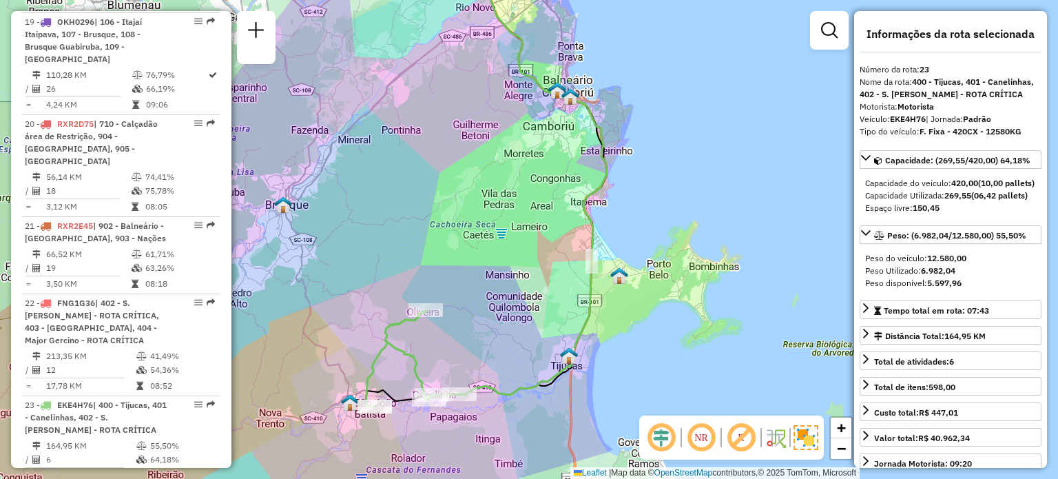
drag, startPoint x: 505, startPoint y: 187, endPoint x: 493, endPoint y: 211, distance: 27.4
click at [493, 211] on div "Janela de atendimento Grade de atendimento Capacidade Transportadoras Veículos …" at bounding box center [529, 239] width 1058 height 479
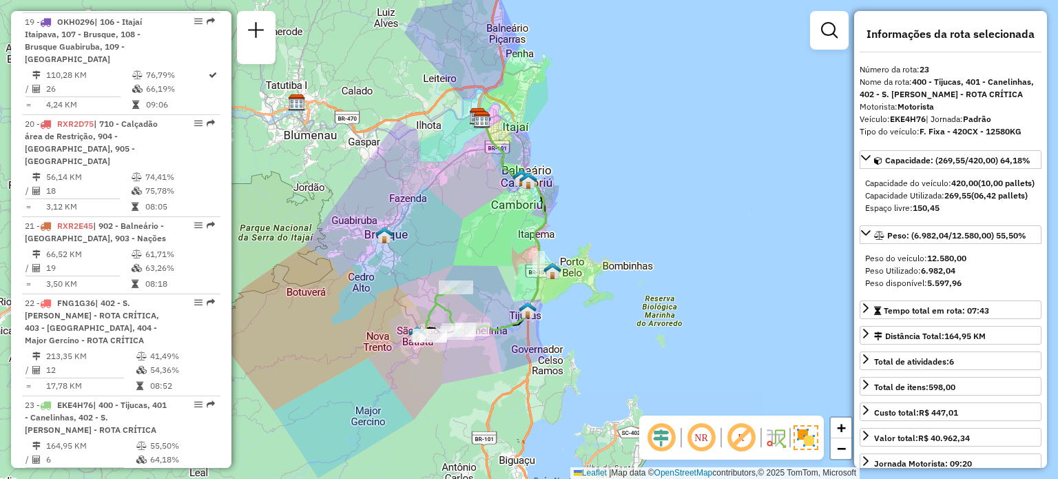
click at [490, 232] on div "Janela de atendimento Grade de atendimento Capacidade Transportadoras Veículos …" at bounding box center [529, 239] width 1058 height 479
